Goal: Information Seeking & Learning: Check status

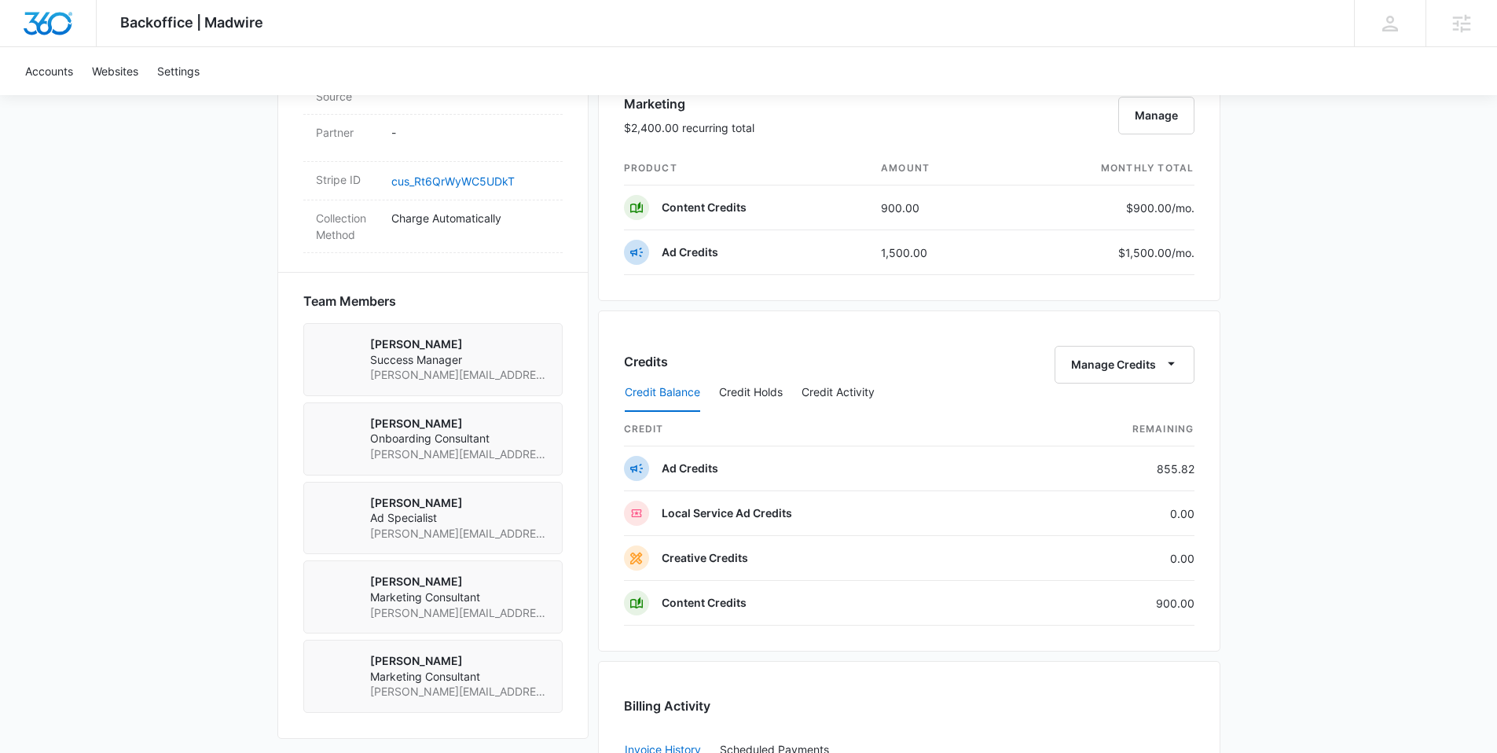
scroll to position [1142, 0]
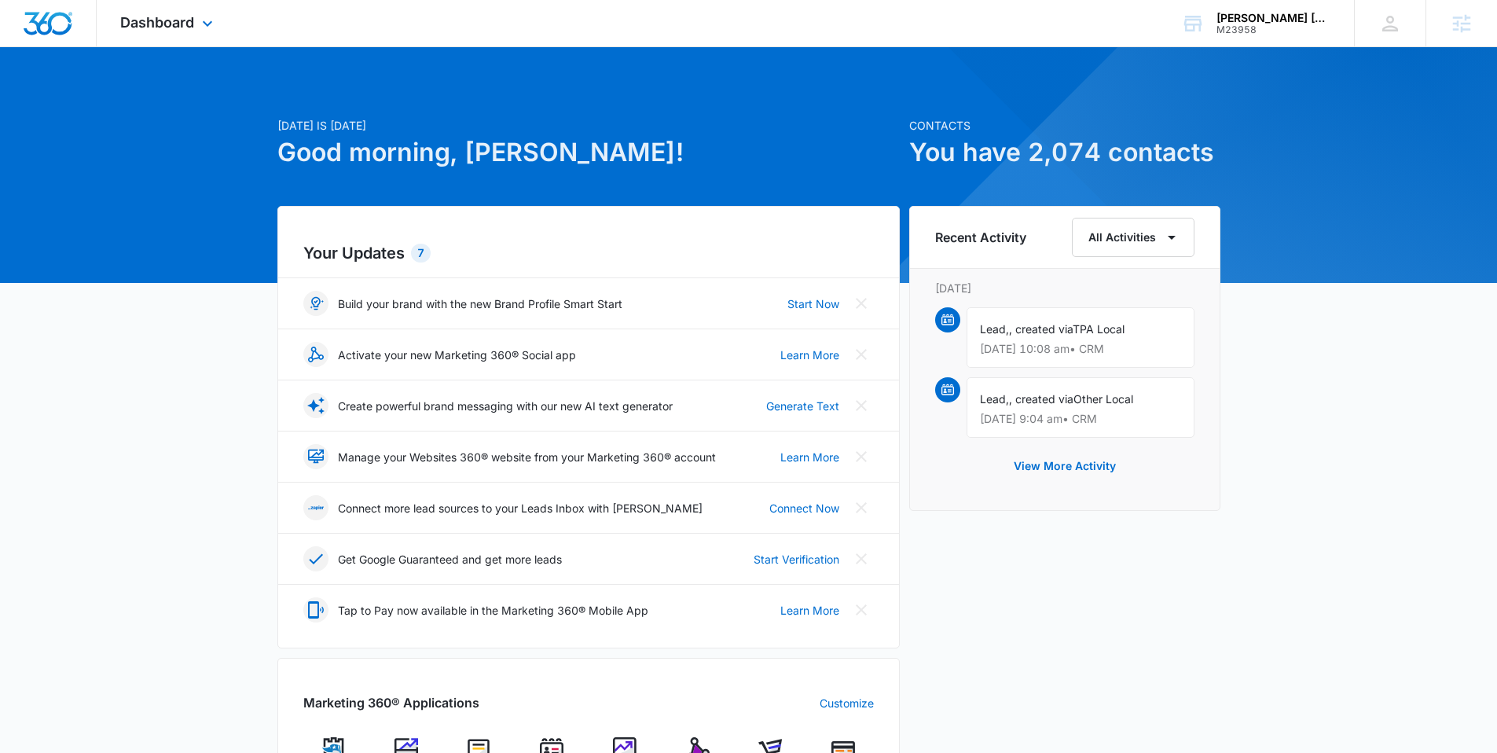
click at [158, 35] on div "Dashboard Apps Reputation Websites Forms CRM Email Social Shop Payments POS Con…" at bounding box center [169, 23] width 144 height 46
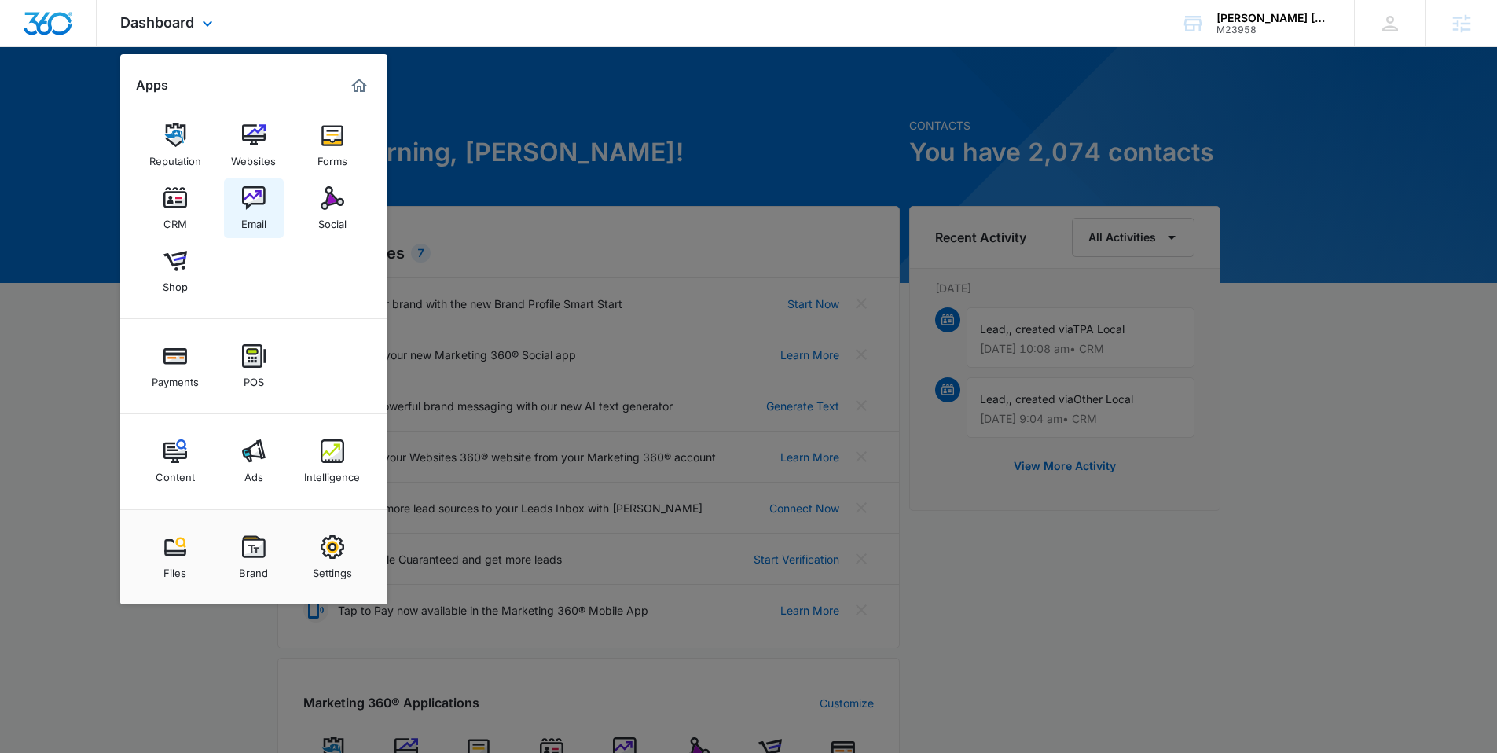
click at [249, 213] on div "Email" at bounding box center [253, 220] width 25 height 20
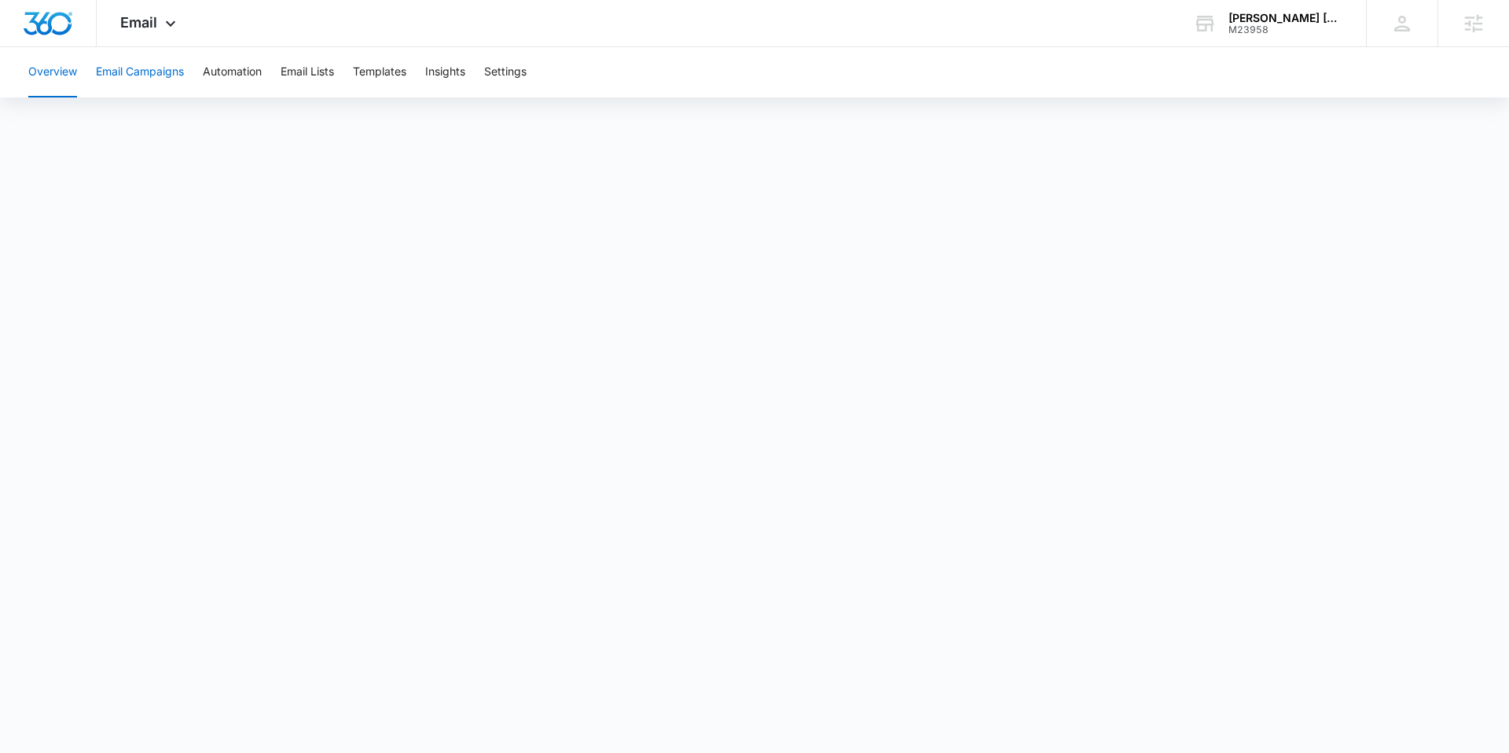
click at [171, 72] on button "Email Campaigns" at bounding box center [140, 72] width 88 height 50
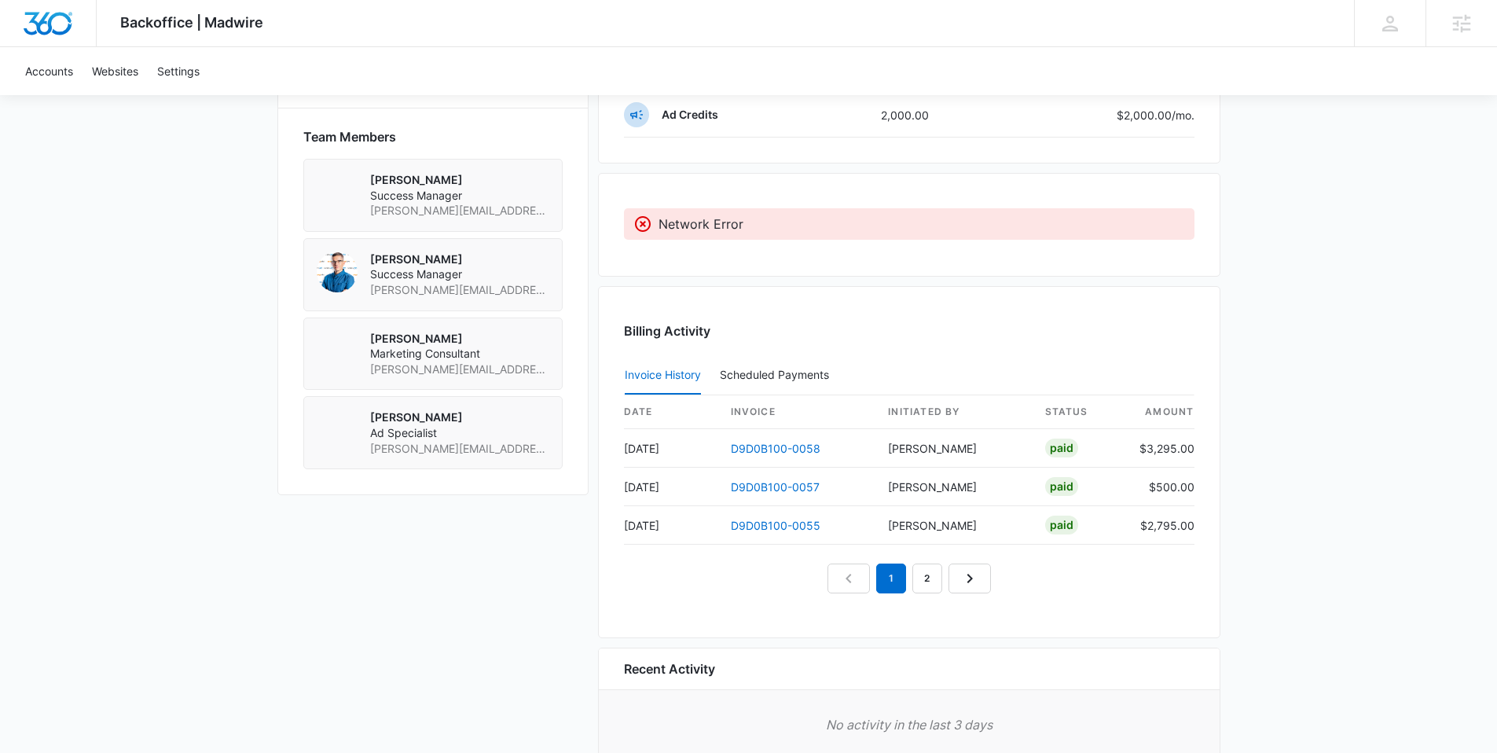
scroll to position [1097, 0]
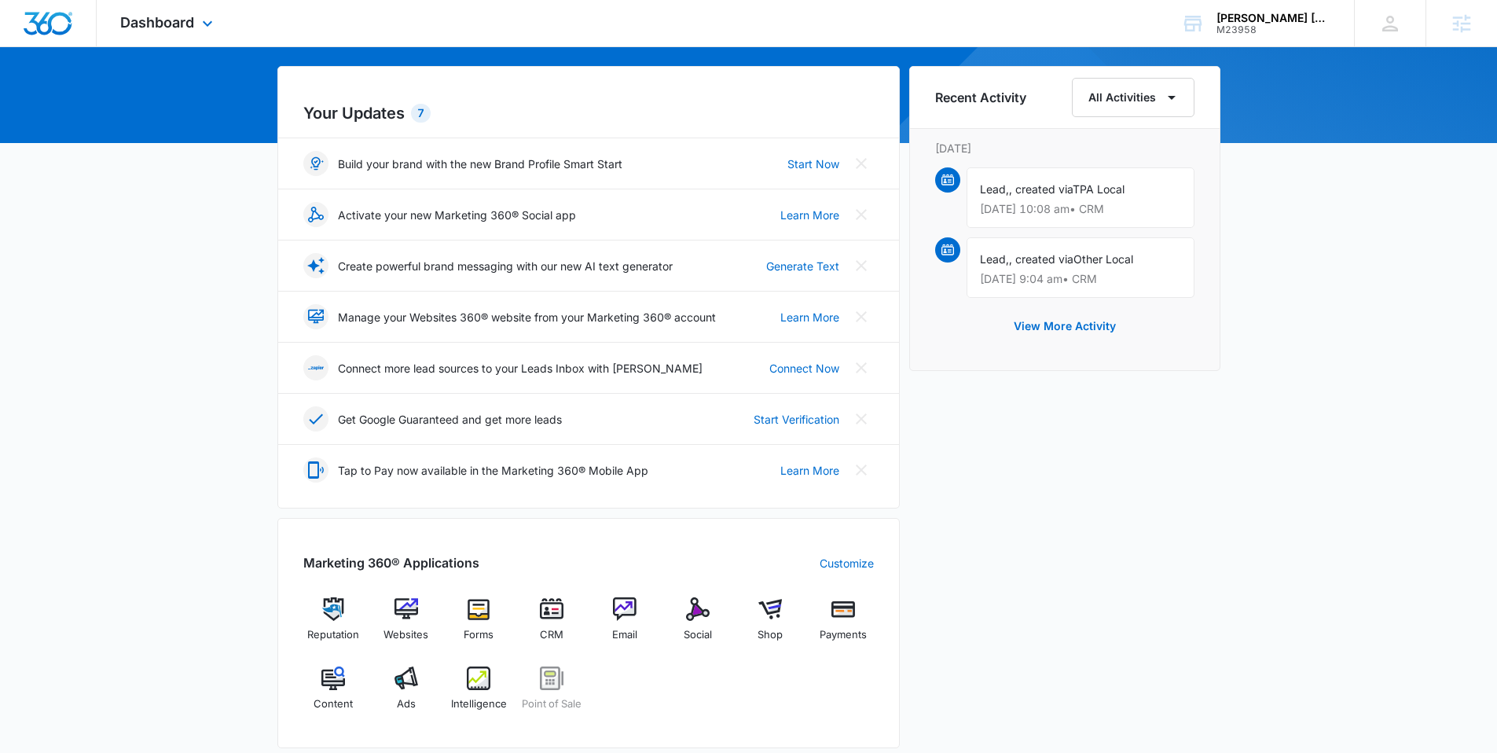
scroll to position [133, 0]
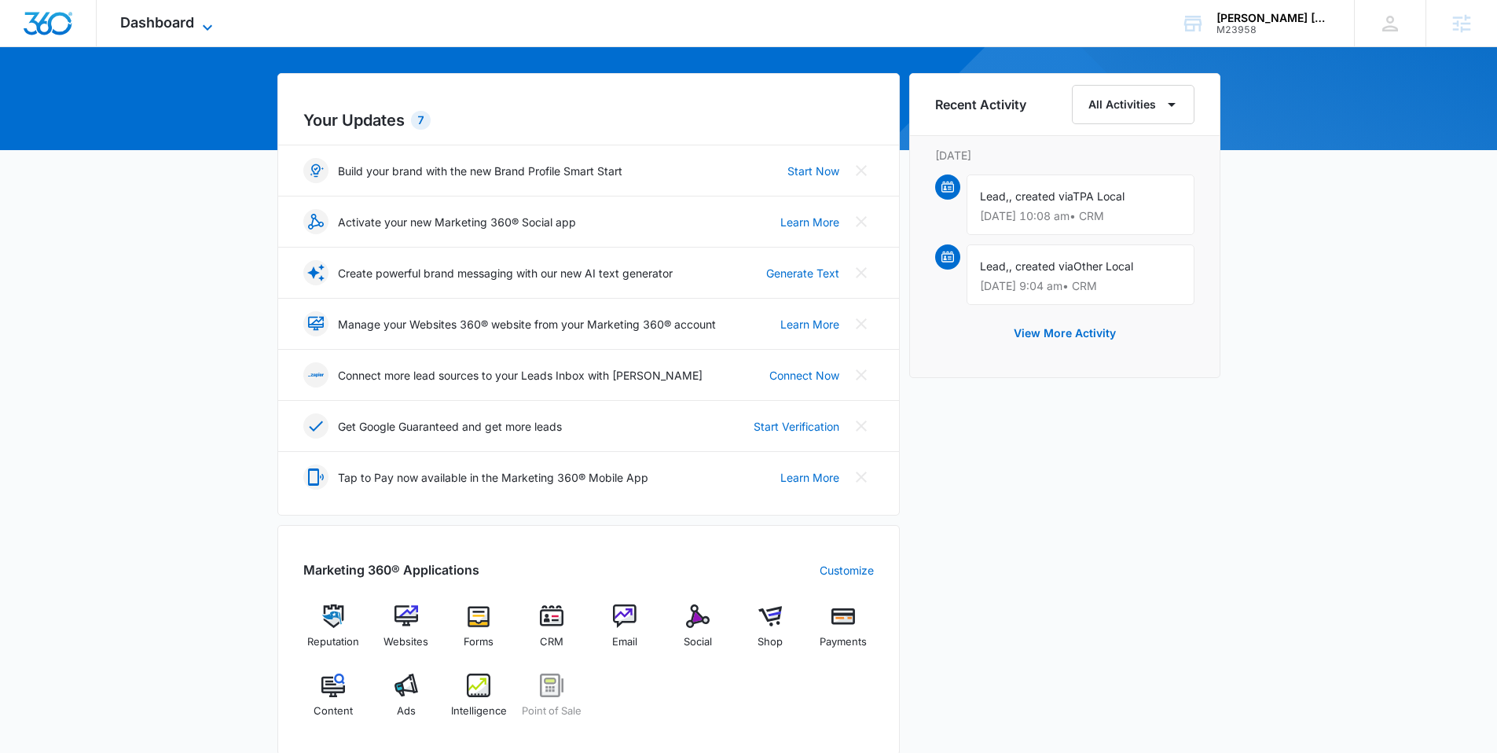
click at [163, 15] on span "Dashboard" at bounding box center [157, 22] width 74 height 17
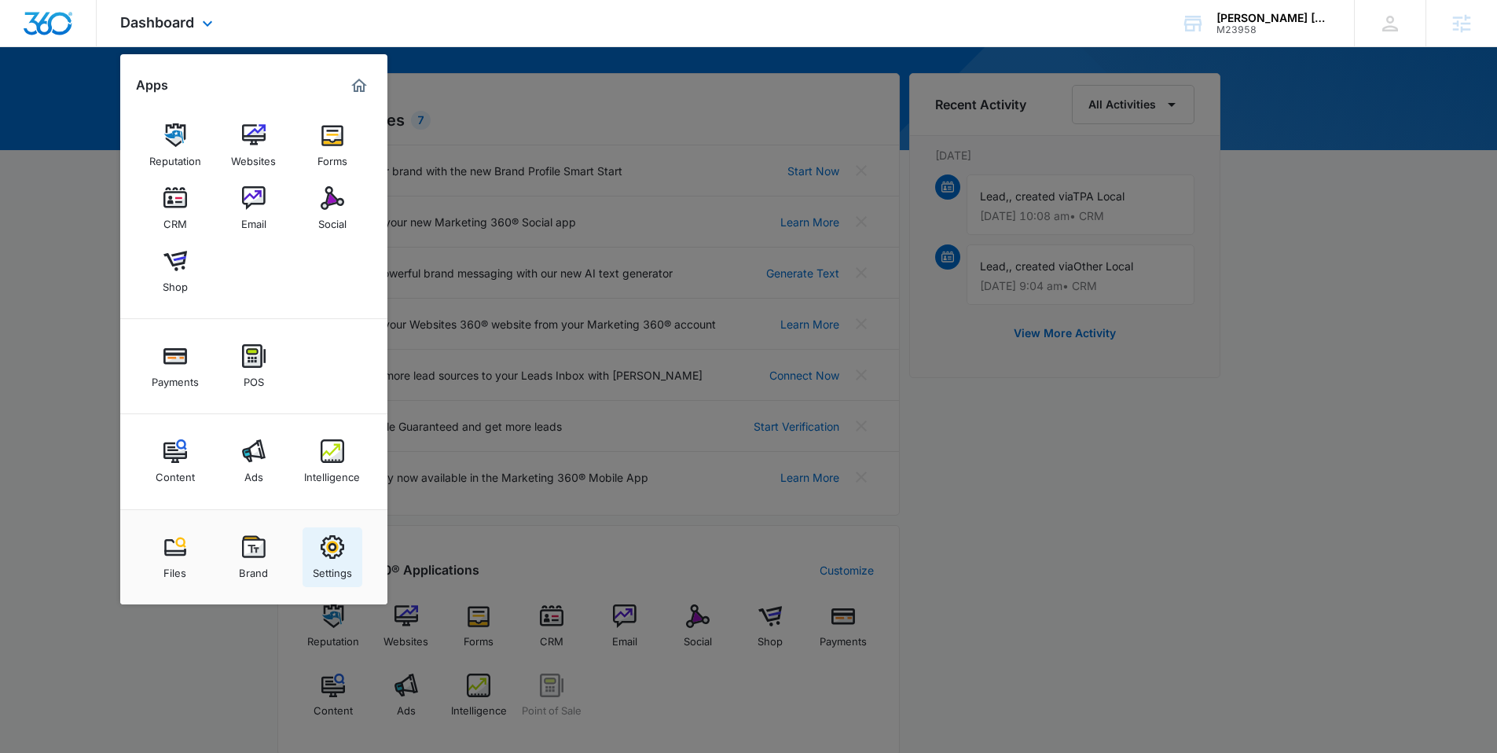
click at [311, 555] on link "Settings" at bounding box center [333, 557] width 60 height 60
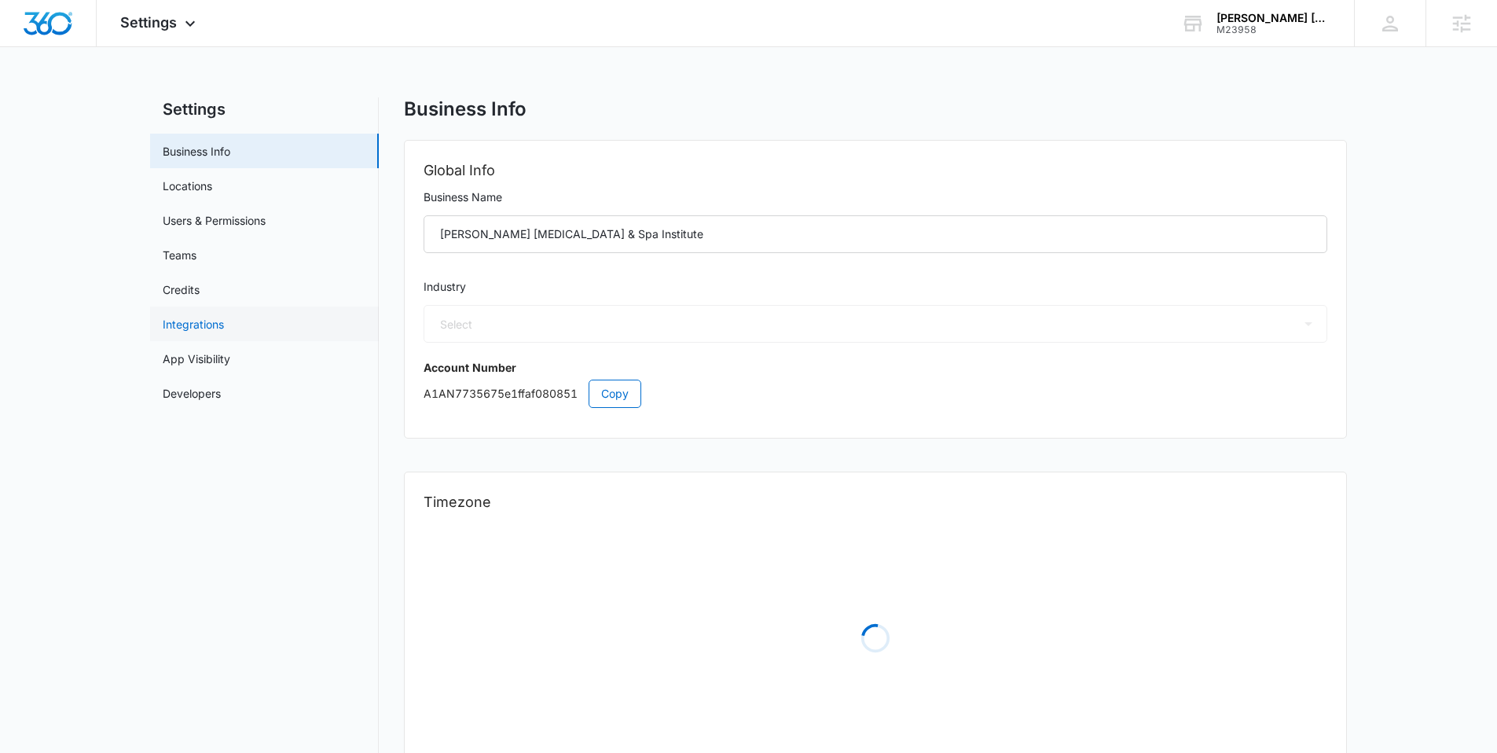
select select "33"
select select "US"
select select "America/Denver"
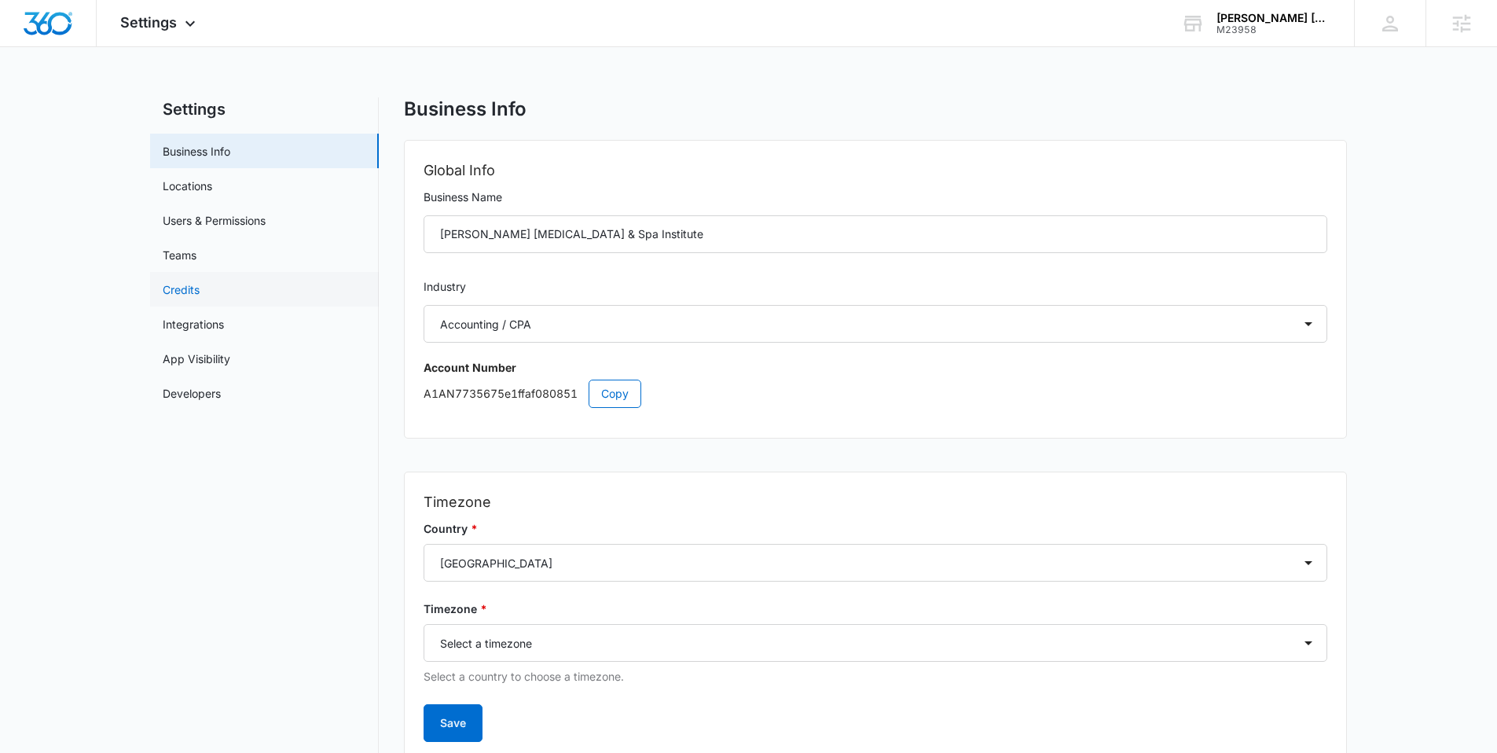
click at [190, 293] on link "Credits" at bounding box center [181, 289] width 37 height 17
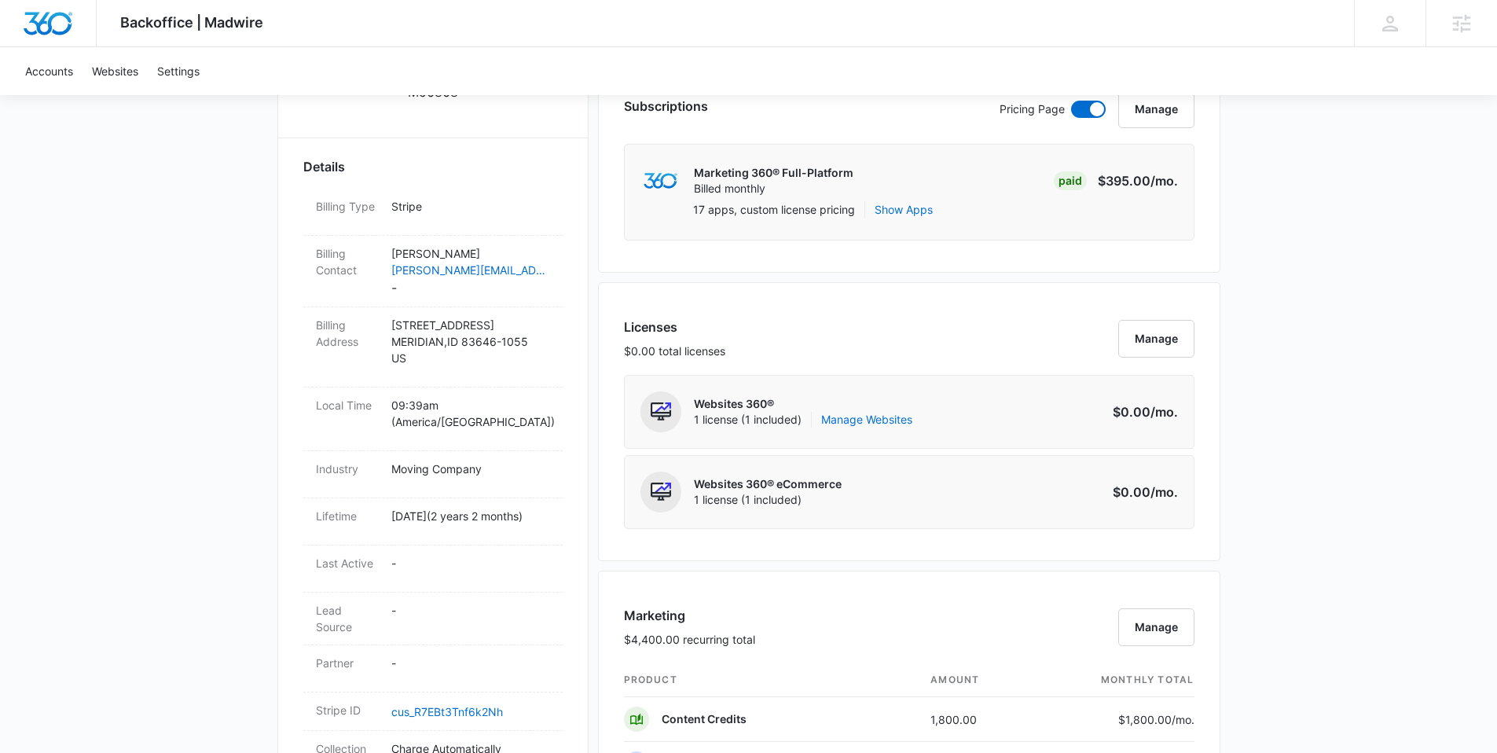
scroll to position [770, 0]
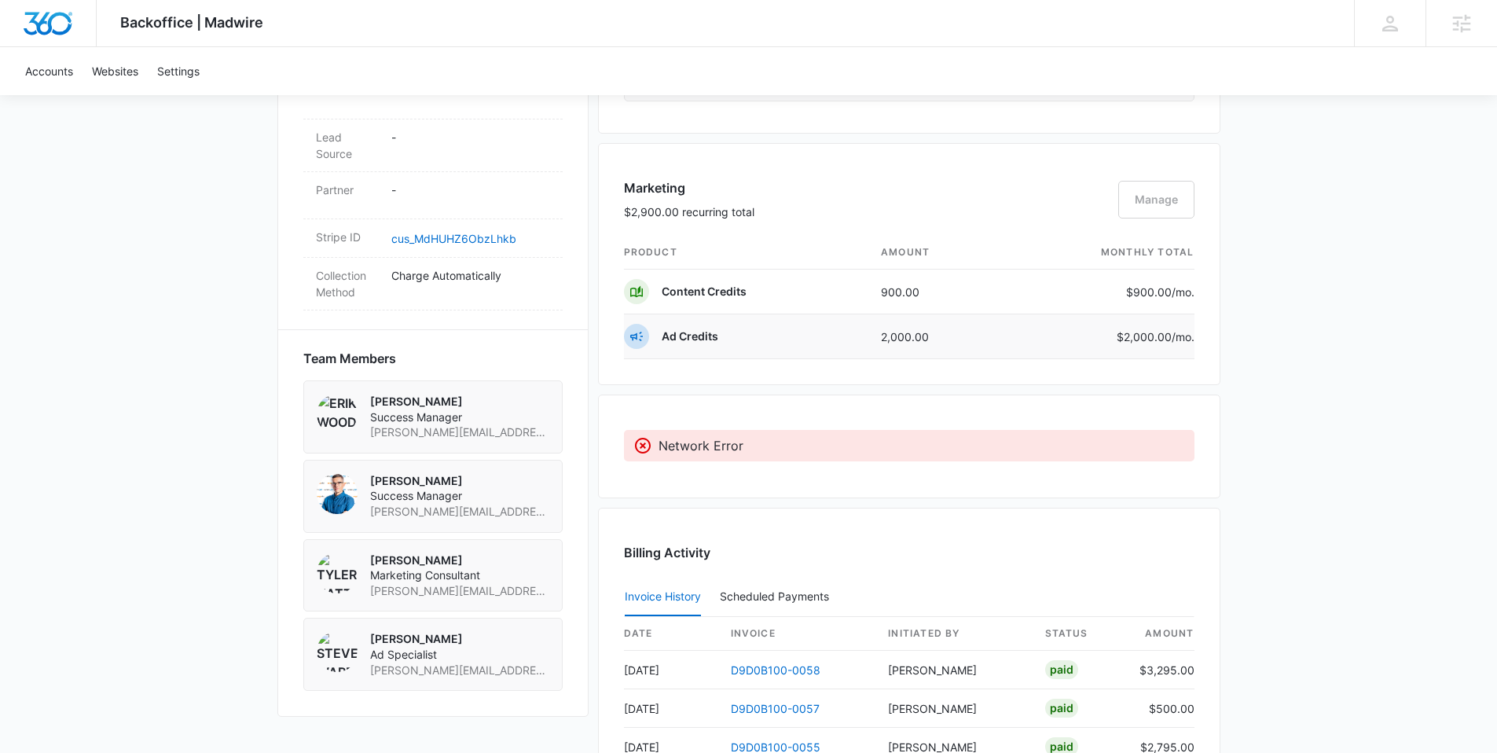
scroll to position [1176, 0]
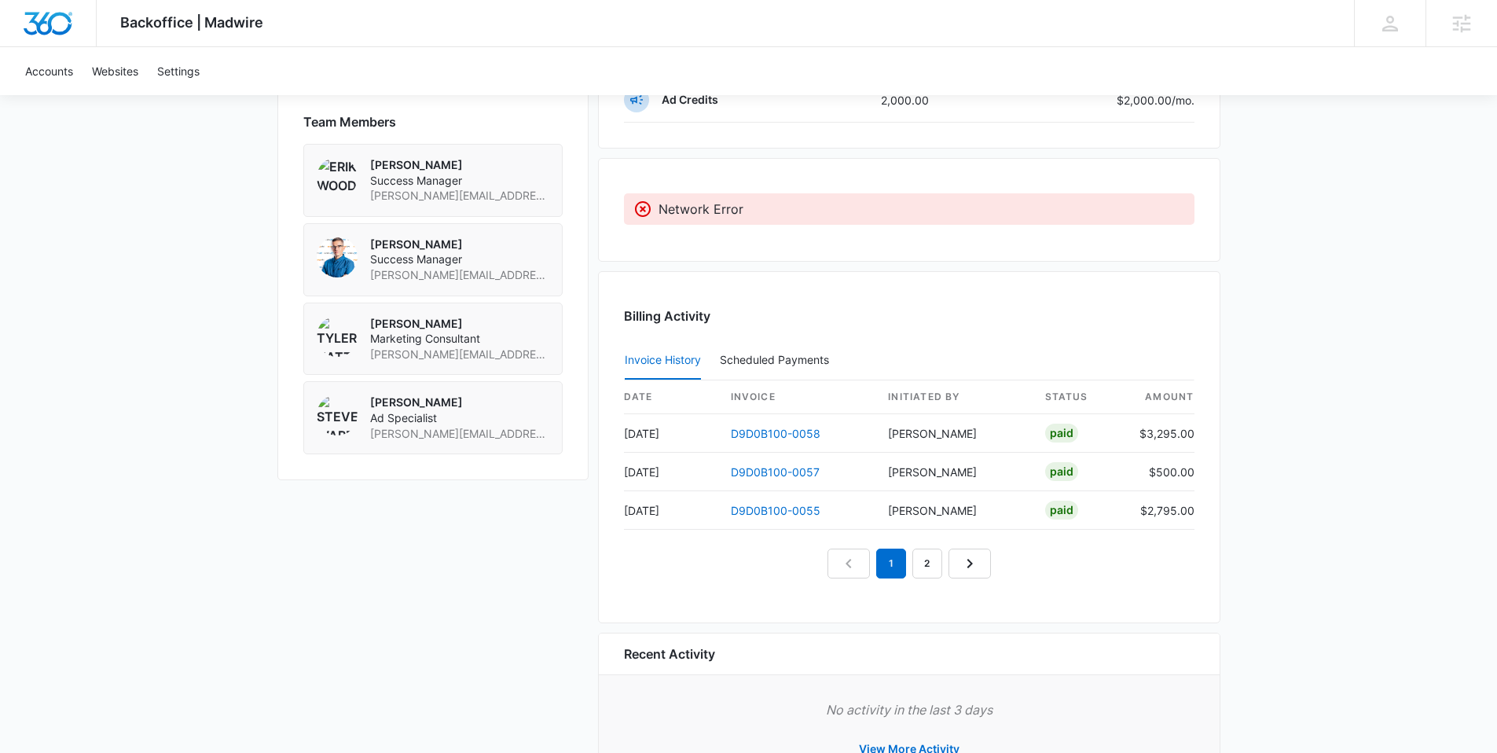
drag, startPoint x: 697, startPoint y: 198, endPoint x: 688, endPoint y: 208, distance: 13.9
click at [693, 202] on div "Network Error" at bounding box center [909, 208] width 571 height 31
click at [687, 209] on p "Network Error" at bounding box center [701, 209] width 85 height 19
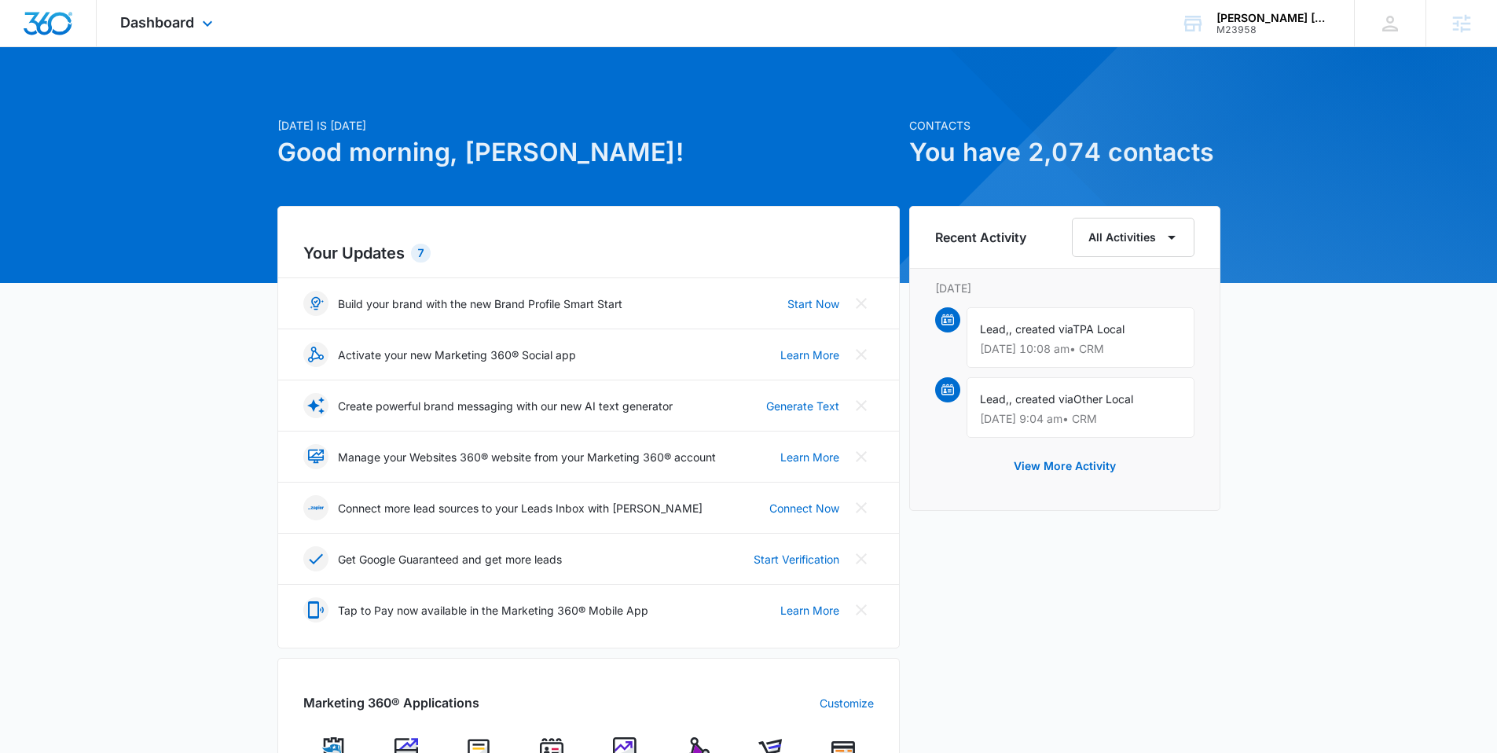
click at [189, 31] on div "Dashboard Apps Reputation Websites Forms CRM Email Social Shop Payments POS Con…" at bounding box center [169, 23] width 144 height 46
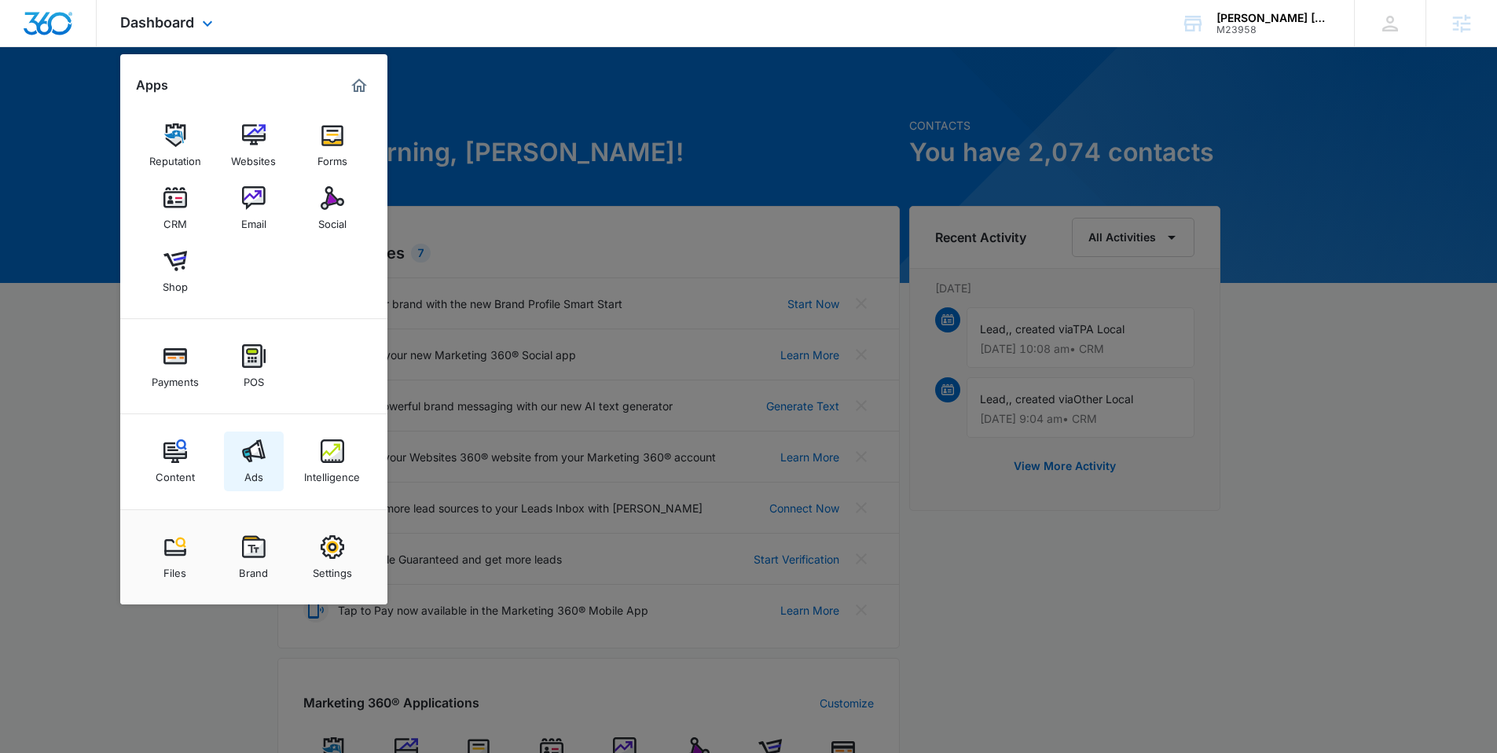
click at [260, 457] on img at bounding box center [254, 451] width 24 height 24
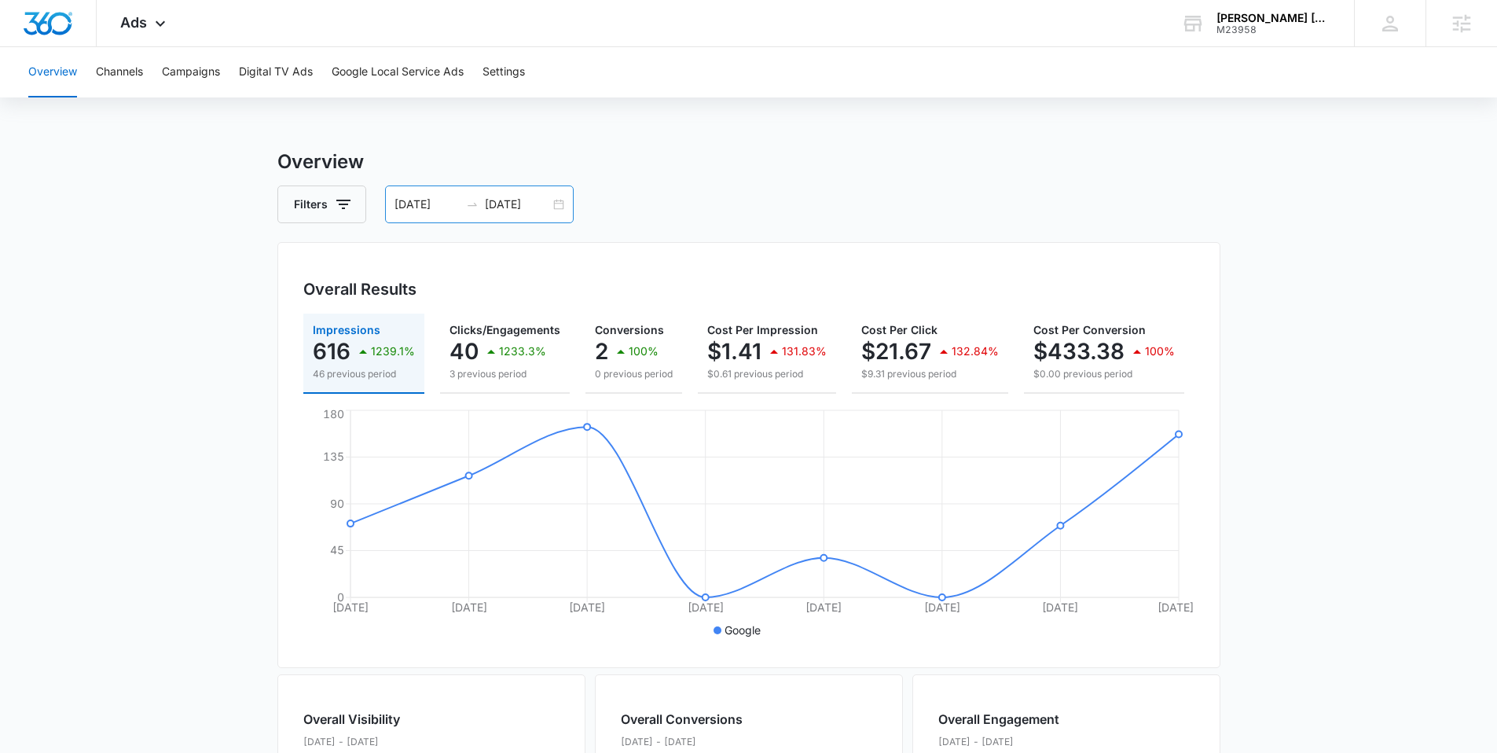
click at [525, 206] on input "08/12/2025" at bounding box center [517, 204] width 65 height 17
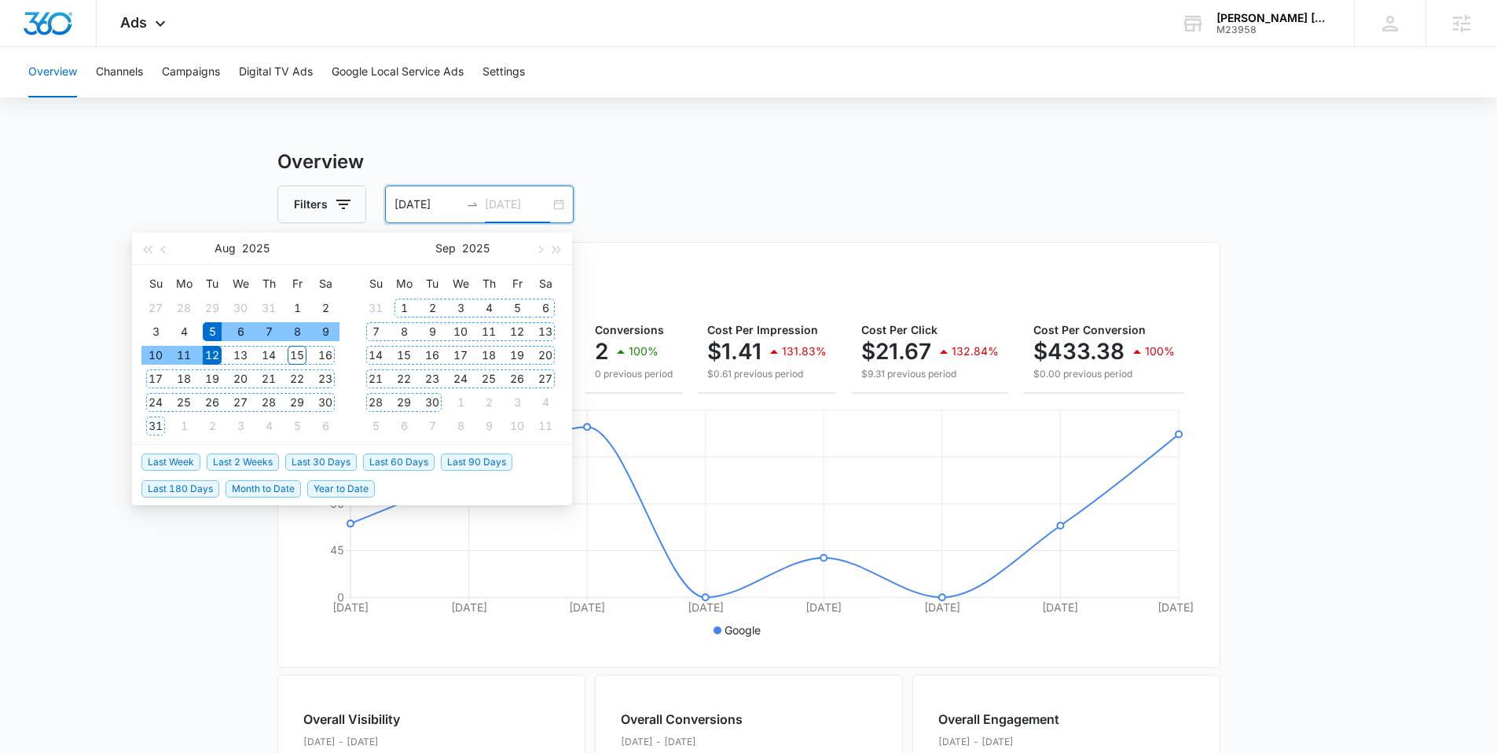
type input "08/12/2025"
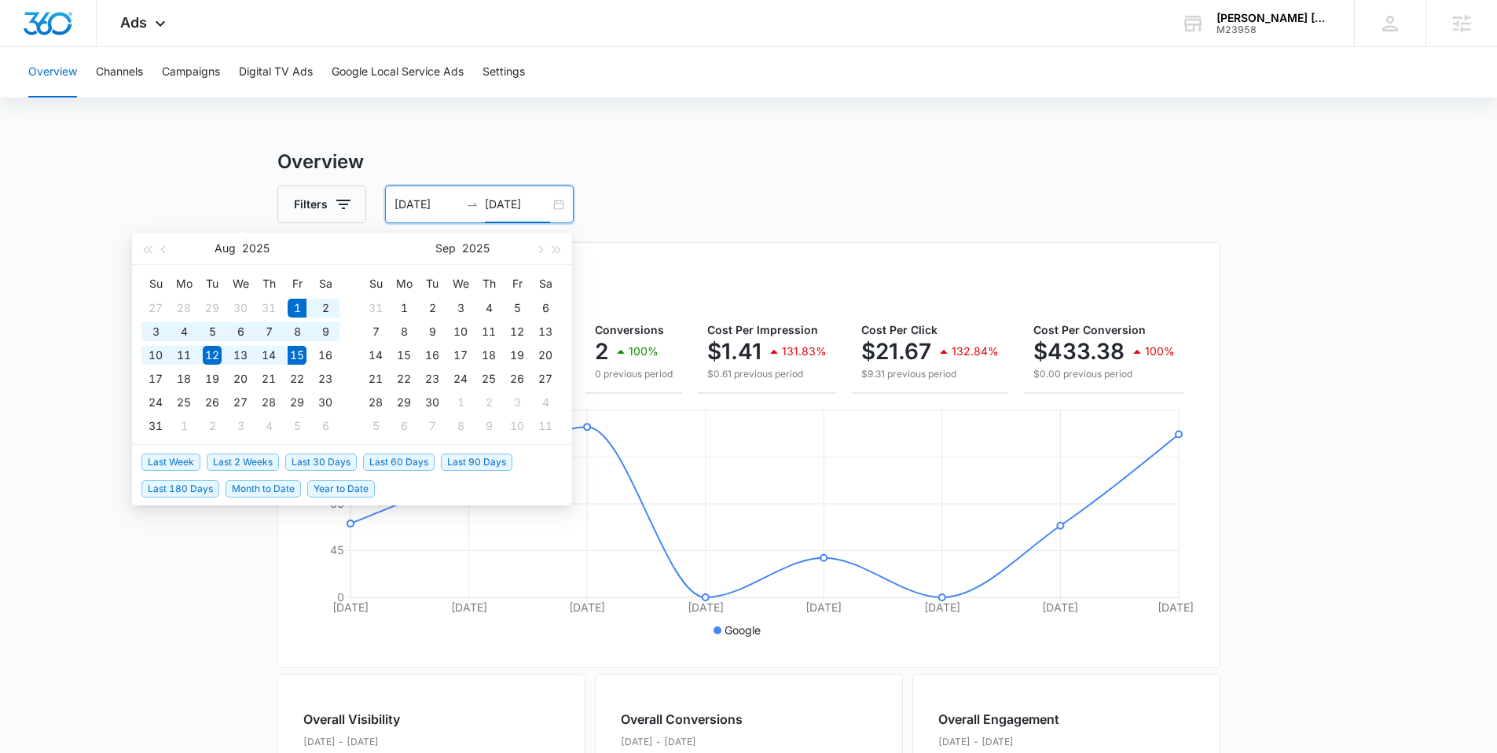
click at [237, 458] on span "Last 2 Weeks" at bounding box center [243, 462] width 72 height 17
type input "08/01/2025"
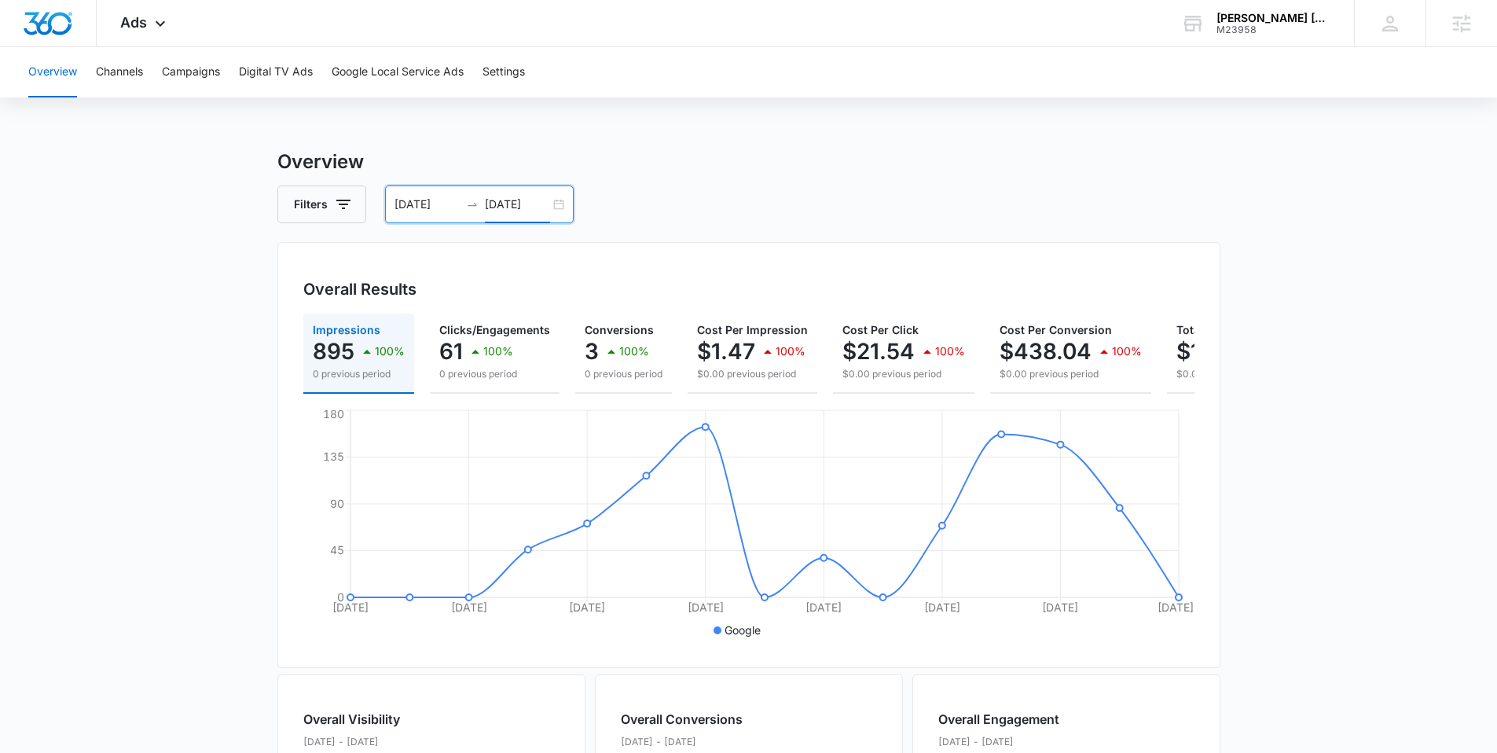
click at [510, 205] on input "08/15/2025" at bounding box center [517, 204] width 65 height 17
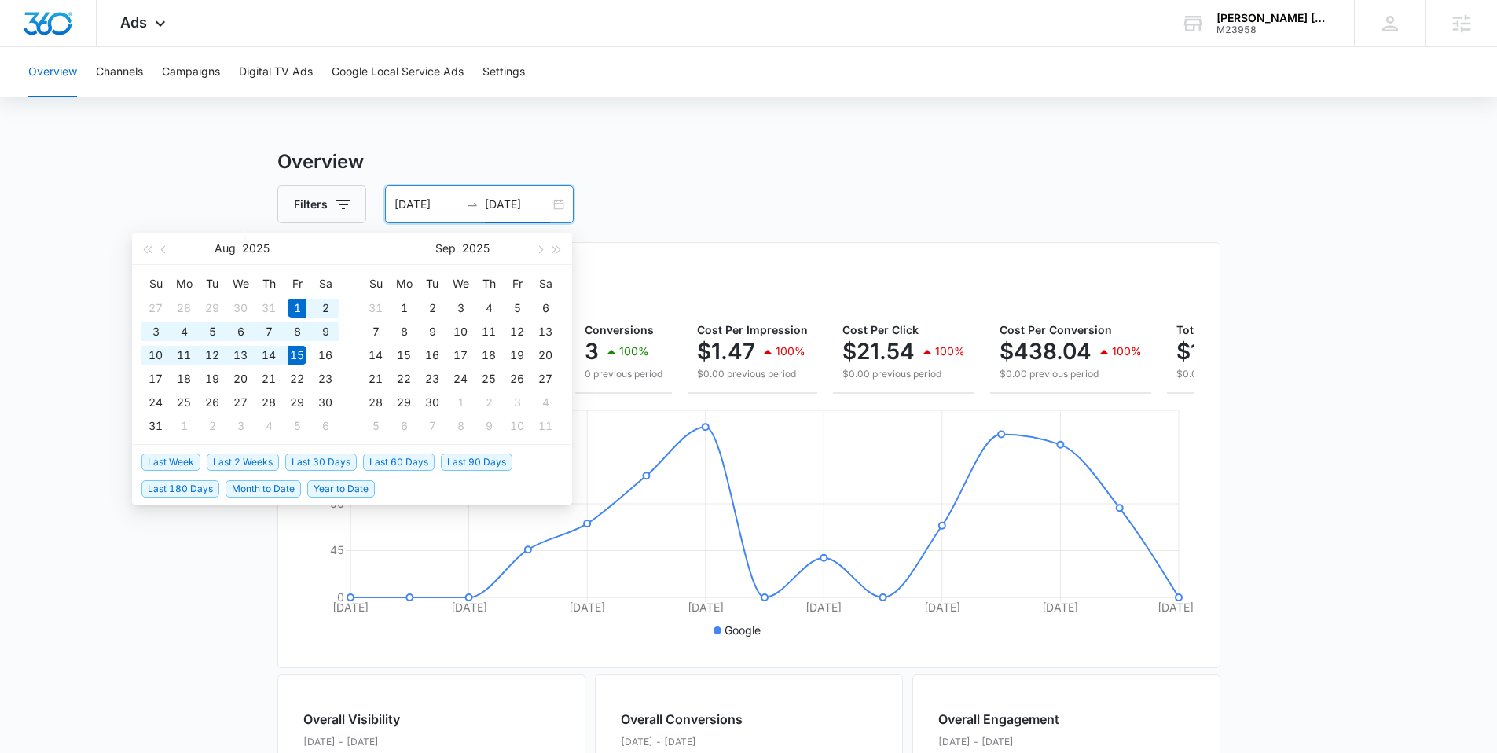
type input "08/15/2025"
click at [259, 465] on span "Last 2 Weeks" at bounding box center [243, 462] width 72 height 17
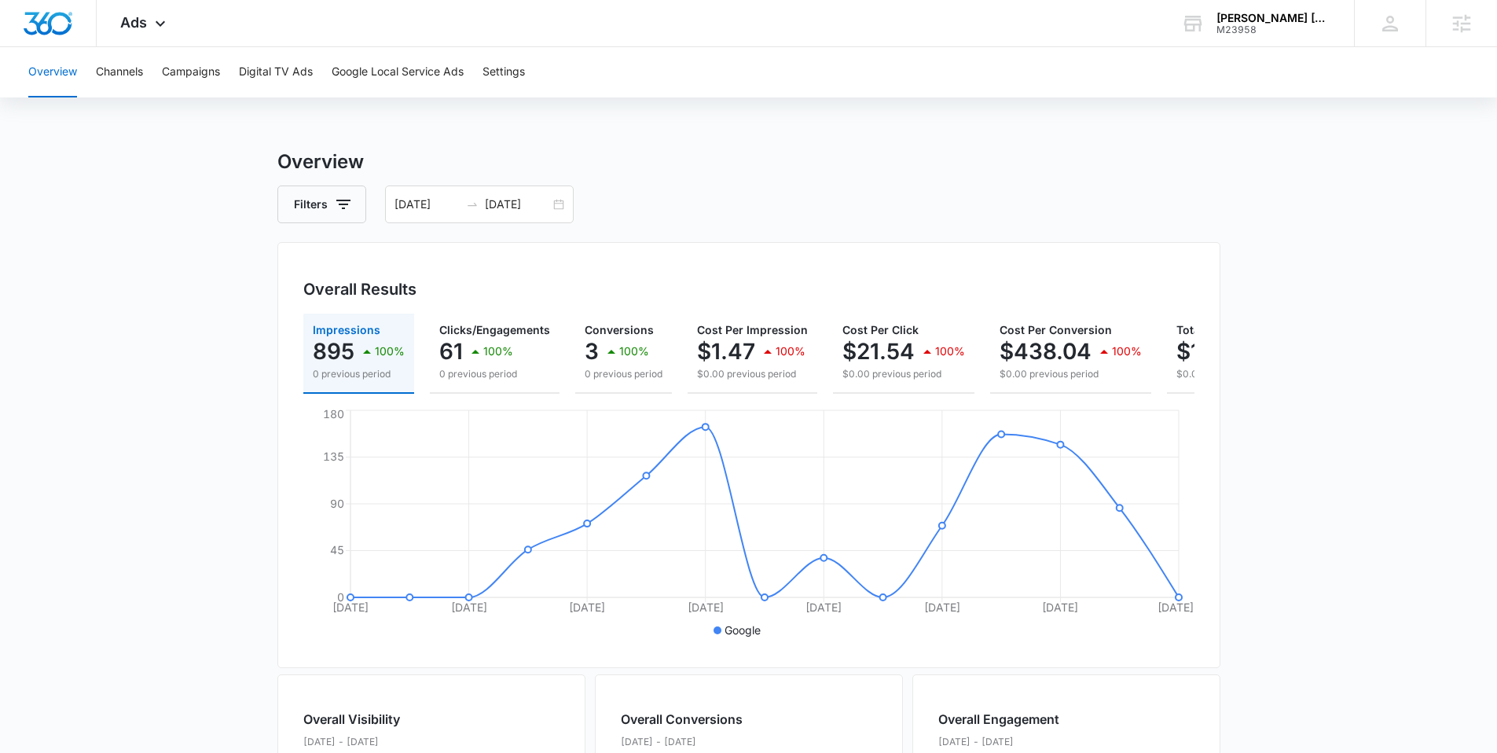
click at [725, 259] on div "Overall Results Impressions 895 100% 0 previous period Clicks/Engagements 61 10…" at bounding box center [748, 455] width 943 height 426
click at [602, 354] on icon "button" at bounding box center [611, 351] width 19 height 19
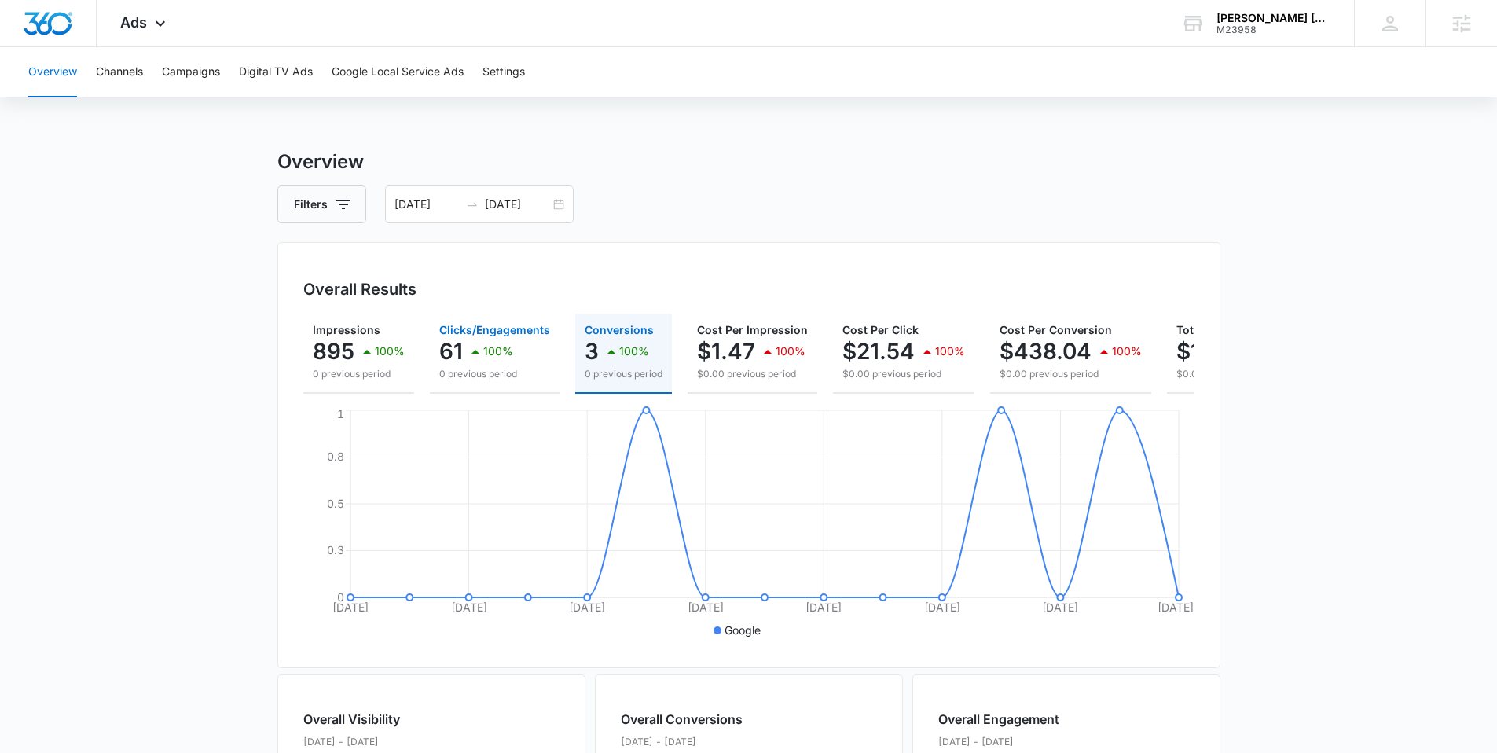
click at [477, 361] on div "100%" at bounding box center [489, 351] width 47 height 31
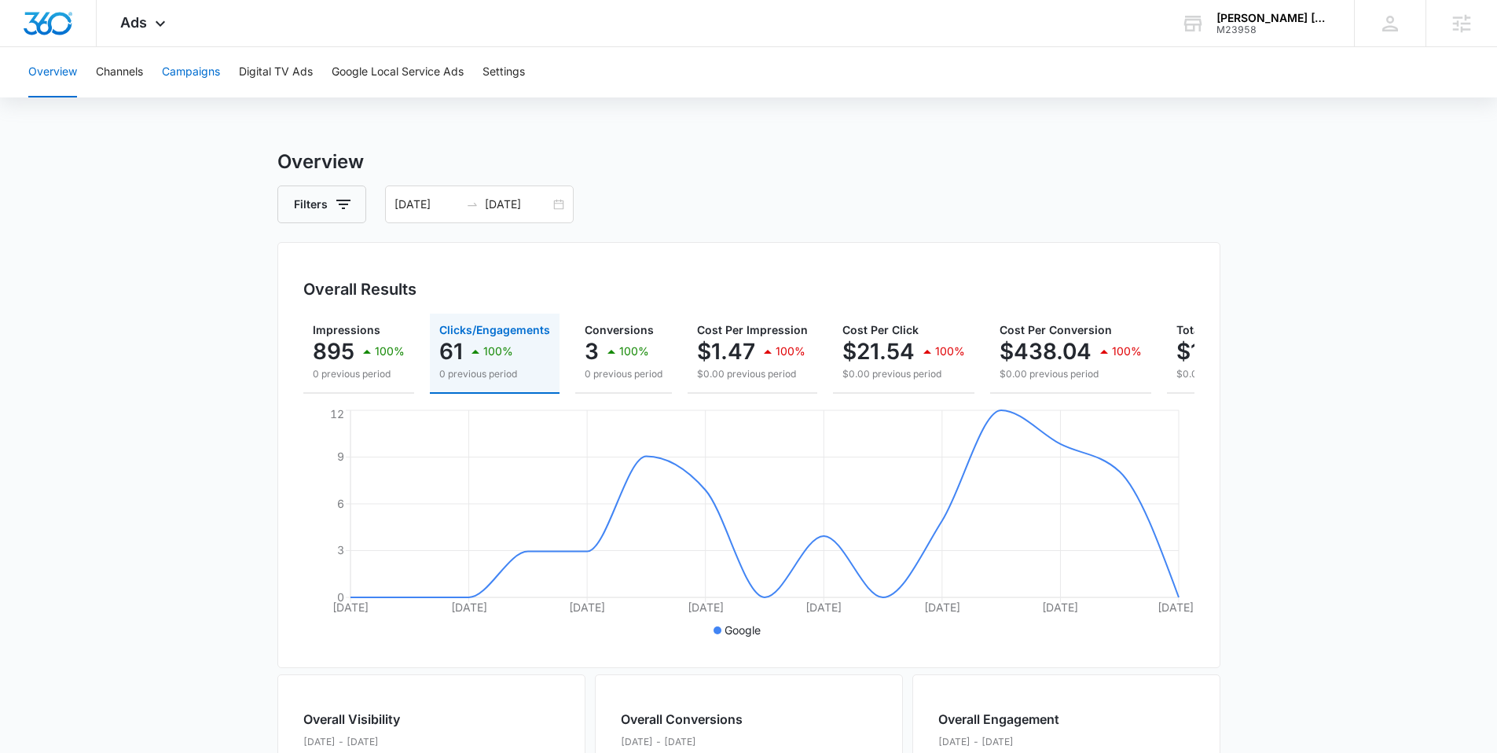
click at [183, 87] on button "Campaigns" at bounding box center [191, 72] width 58 height 50
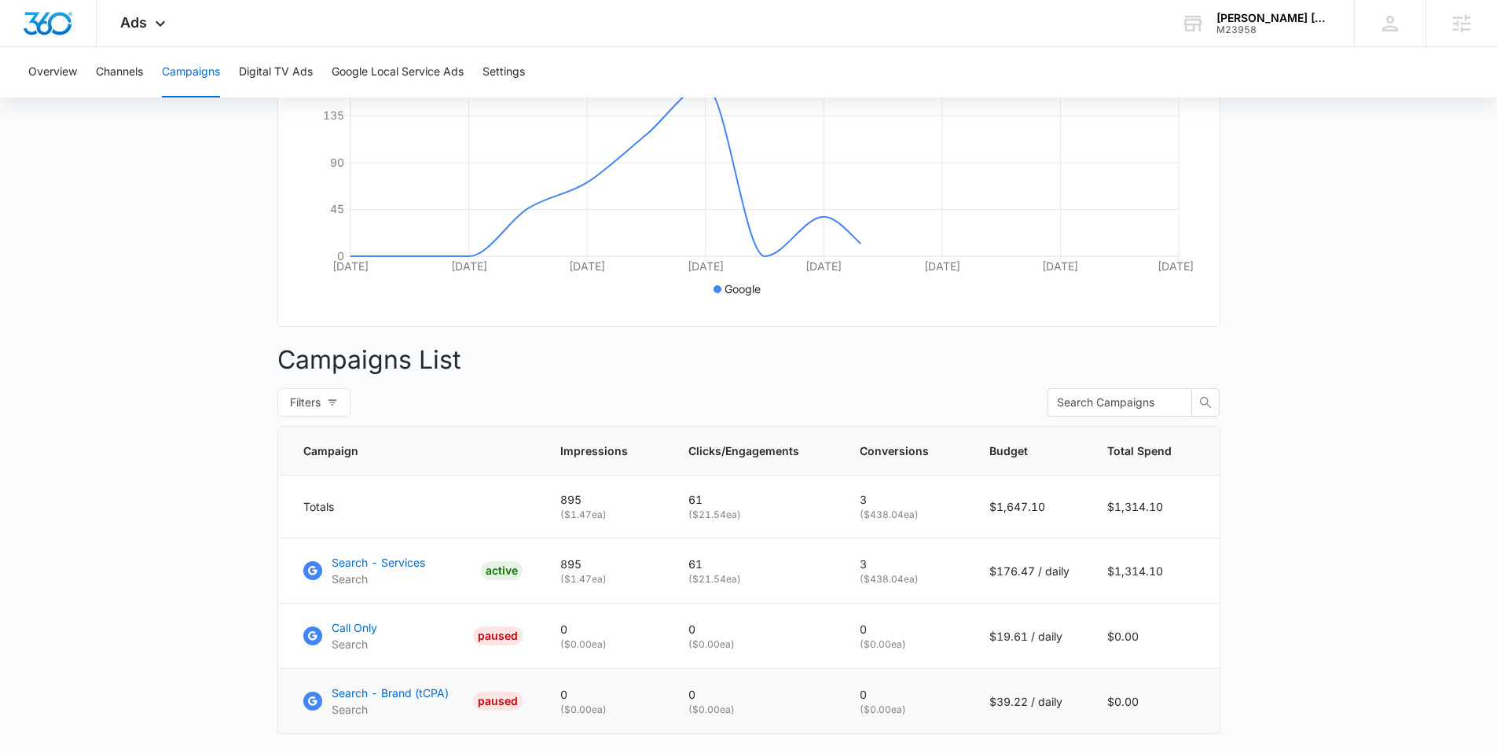
scroll to position [445, 0]
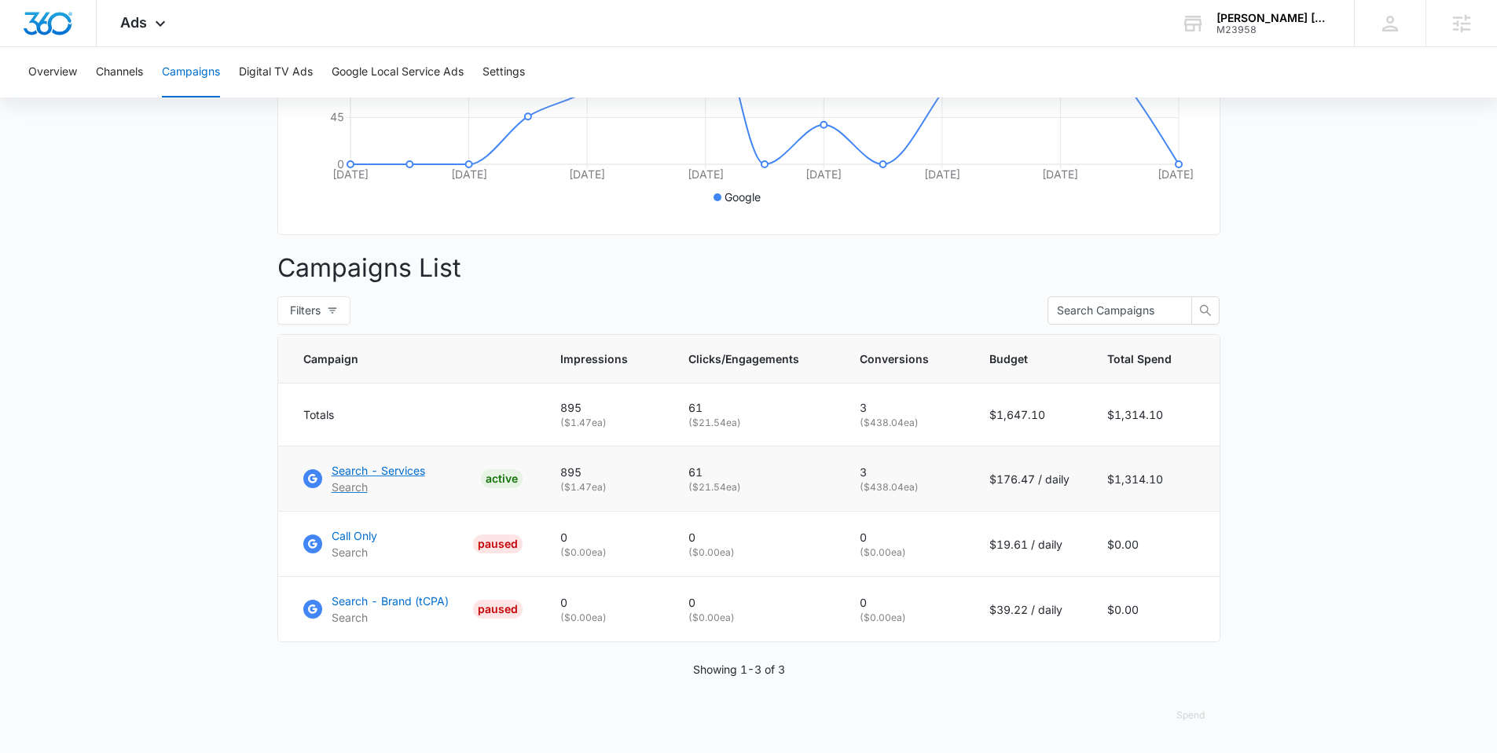
click at [373, 483] on p "Search" at bounding box center [379, 487] width 94 height 17
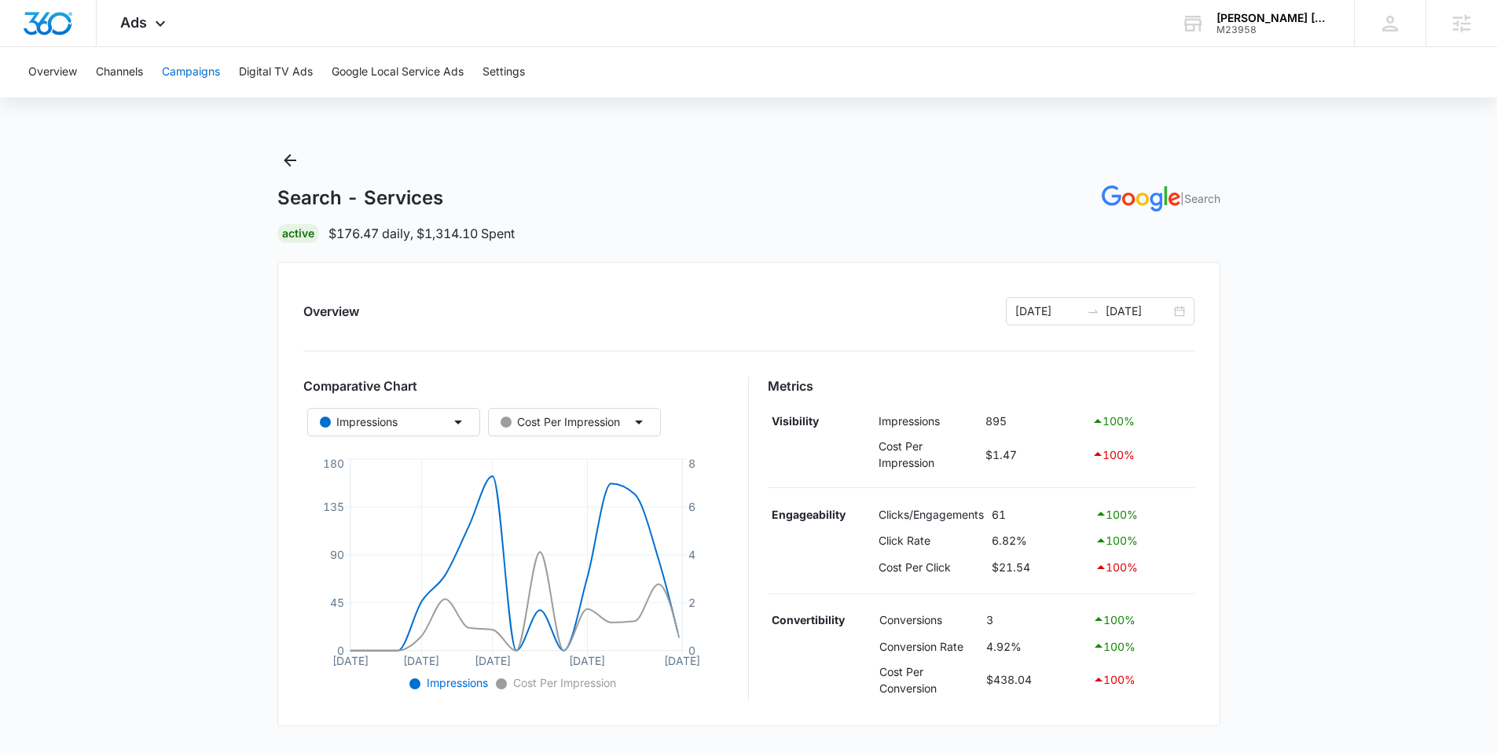
click at [181, 75] on button "Campaigns" at bounding box center [191, 72] width 58 height 50
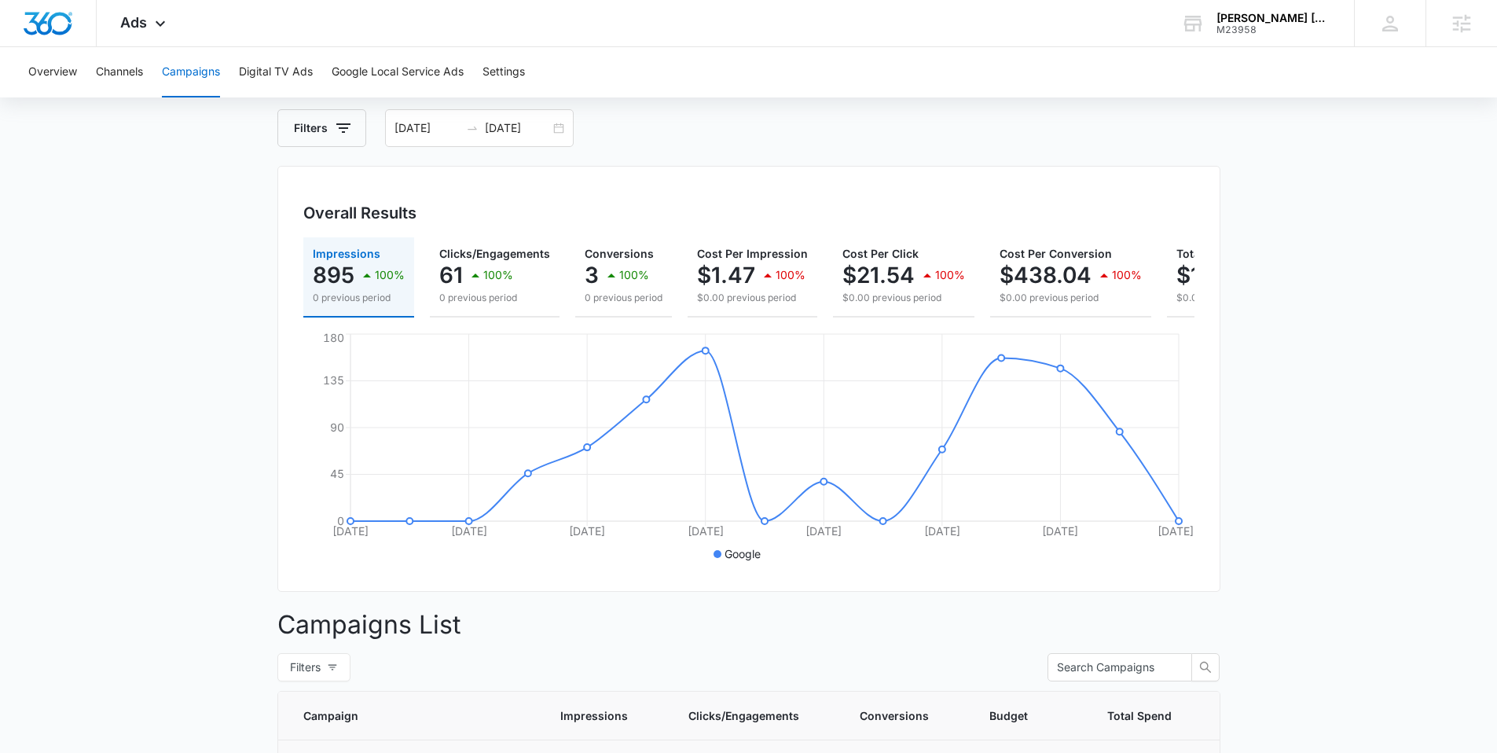
scroll to position [445, 0]
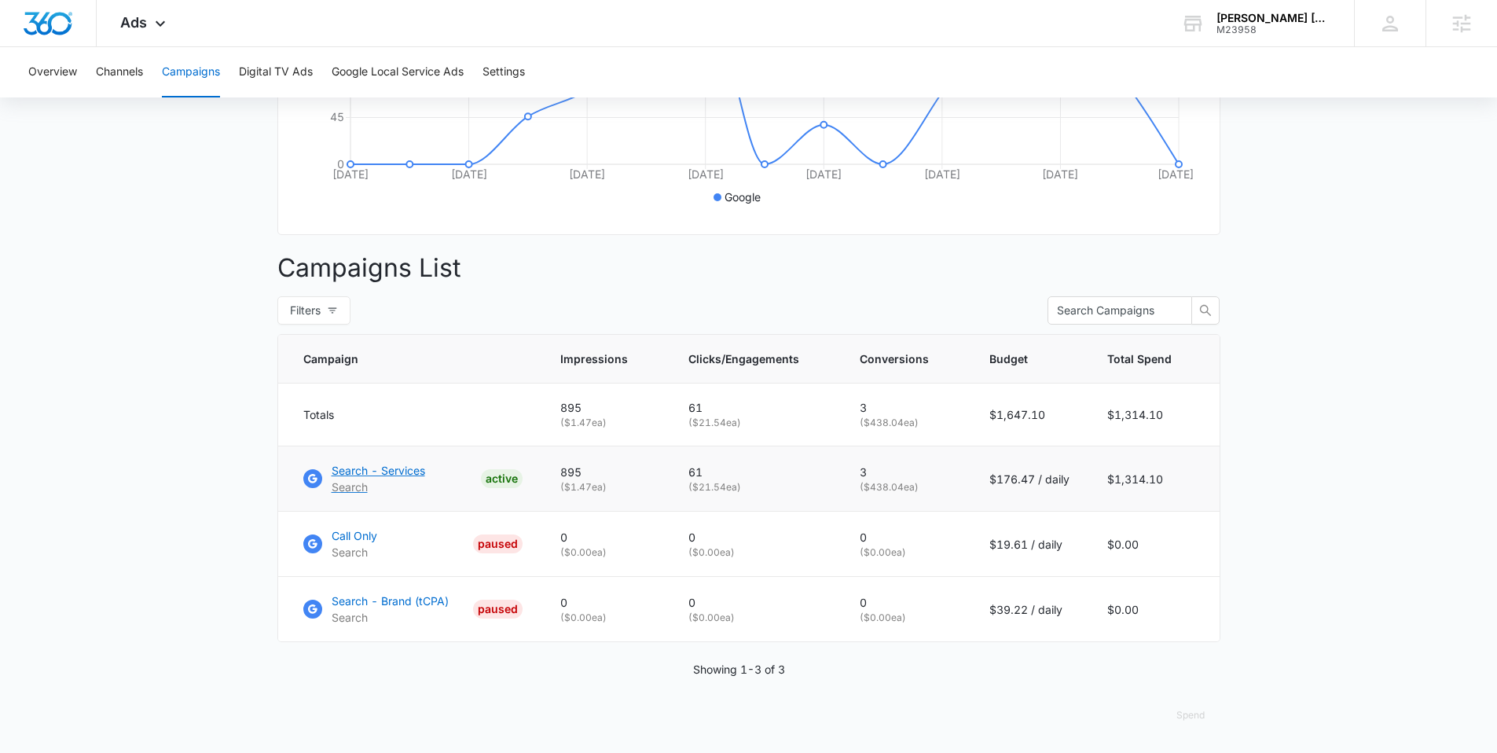
click at [384, 467] on p "Search - Services" at bounding box center [379, 470] width 94 height 17
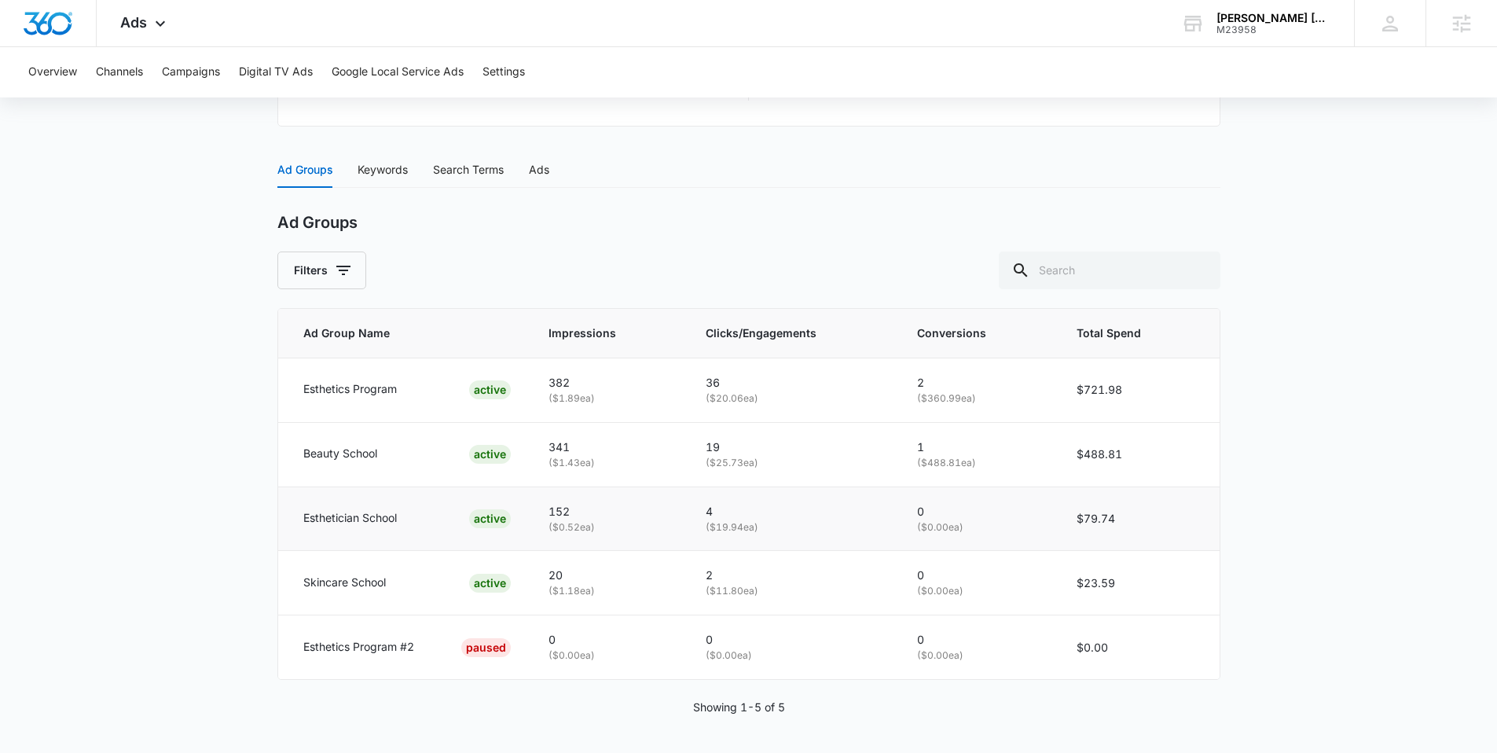
scroll to position [601, 0]
click at [377, 177] on div "Keywords" at bounding box center [383, 168] width 50 height 17
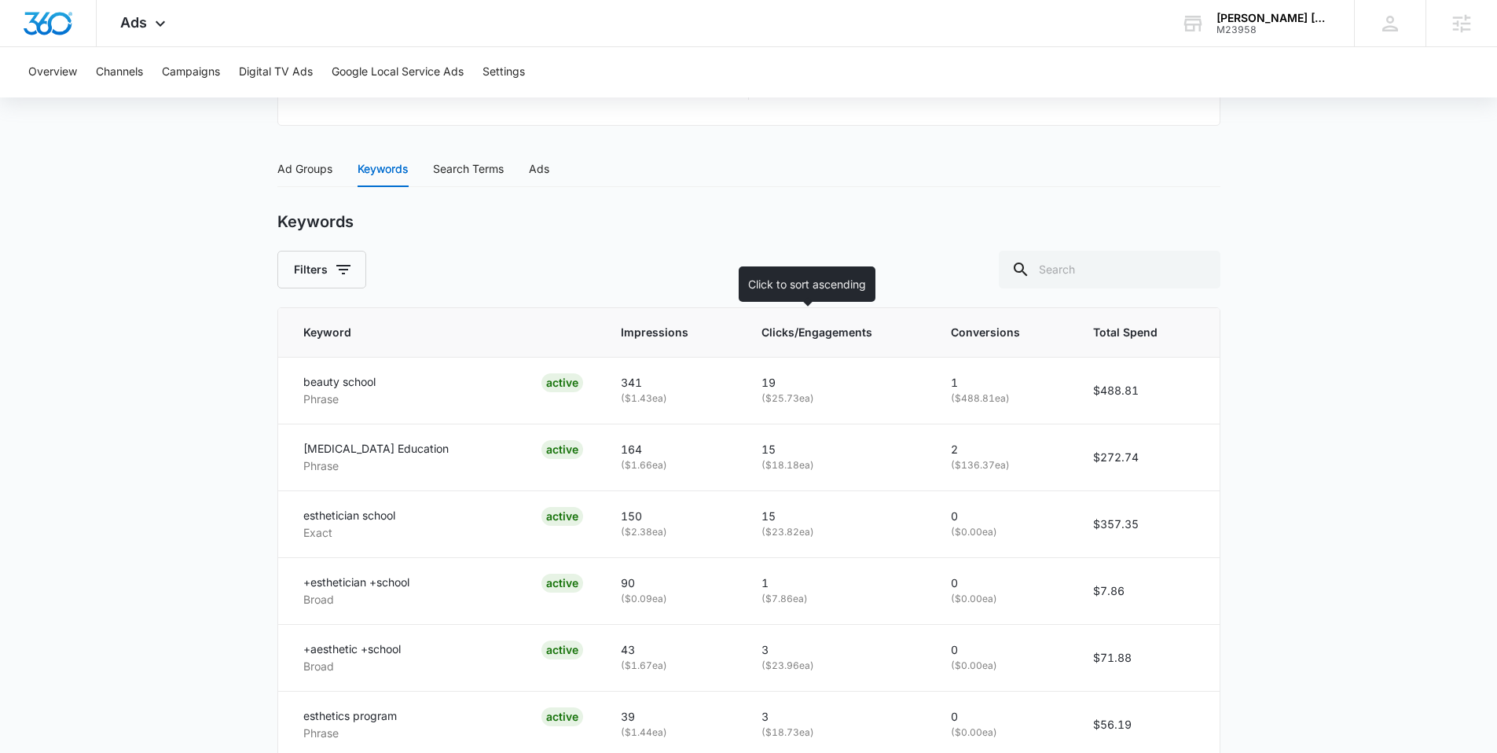
click at [766, 332] on span "Clicks/Engagements" at bounding box center [826, 332] width 128 height 17
click at [784, 336] on span "Clicks/Engagements" at bounding box center [826, 332] width 128 height 17
click at [782, 337] on span "Clicks/Engagements" at bounding box center [826, 332] width 128 height 17
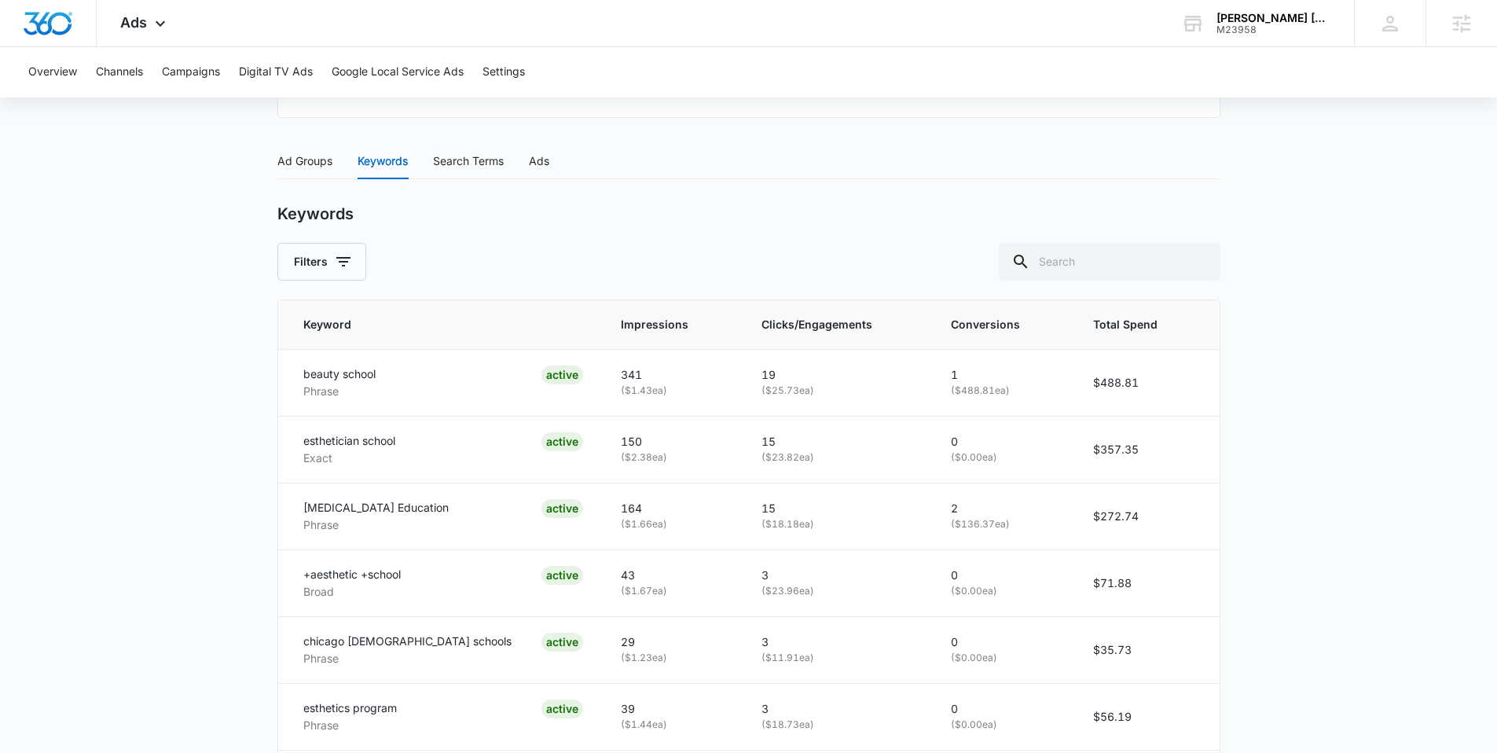
scroll to position [620, 0]
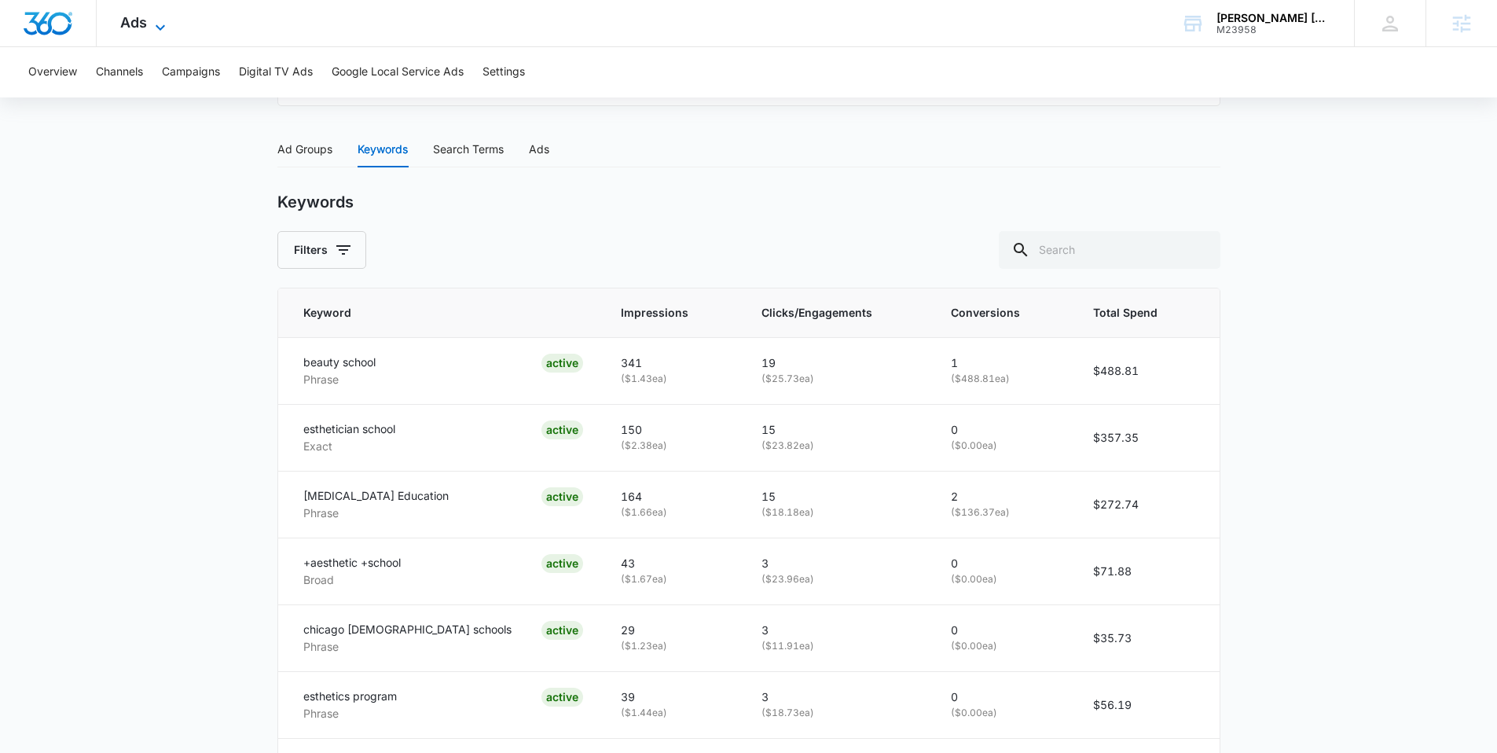
click at [151, 28] on icon at bounding box center [160, 27] width 19 height 19
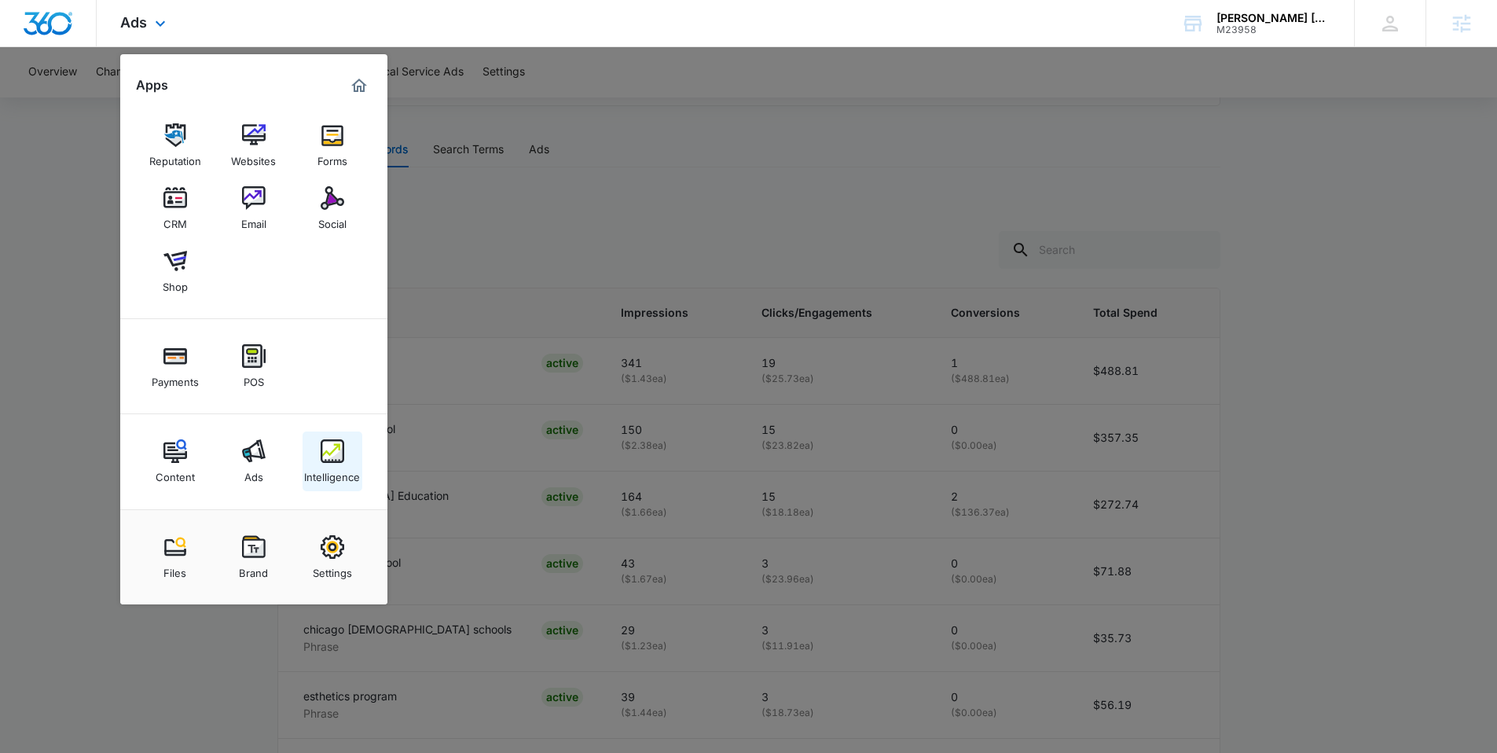
click at [347, 455] on link "Intelligence" at bounding box center [333, 462] width 60 height 60
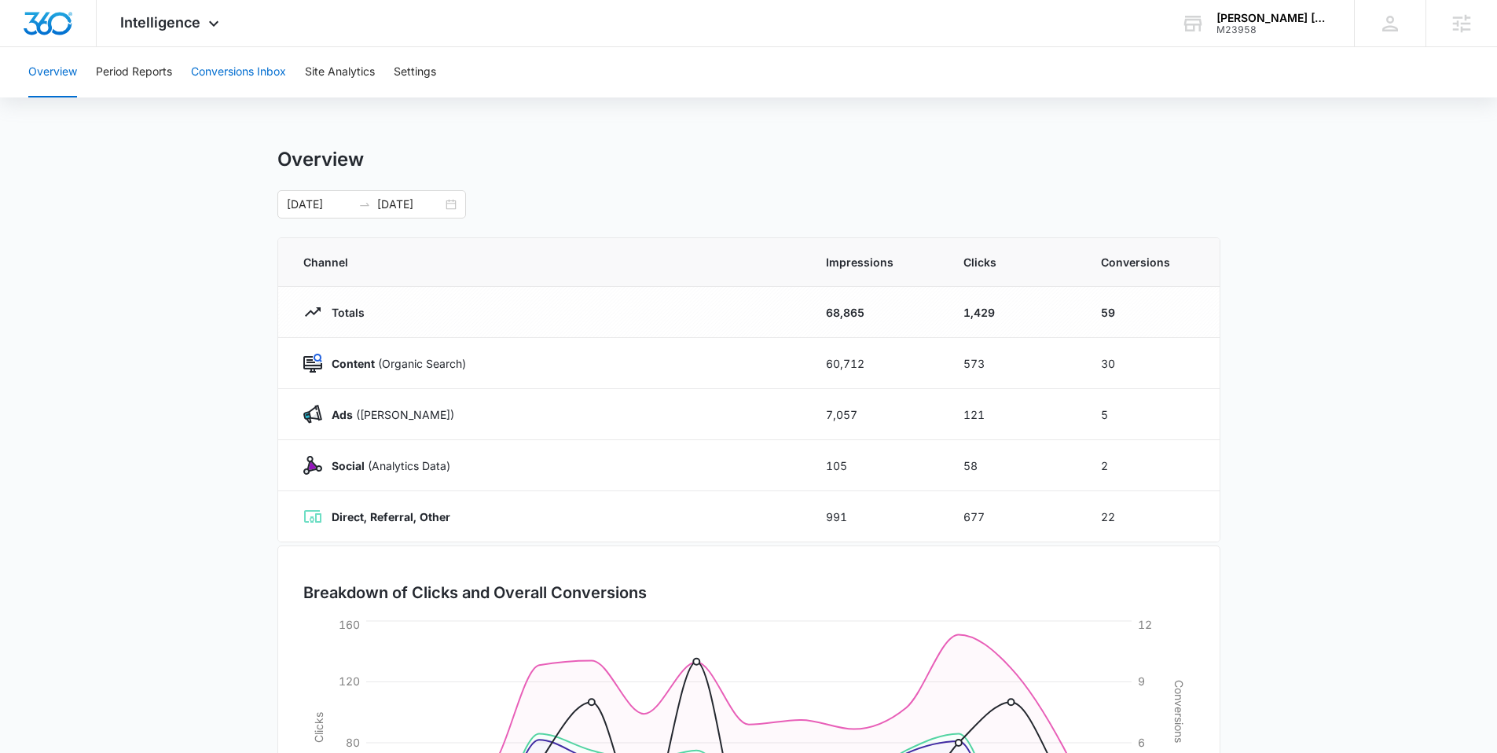
click at [212, 72] on button "Conversions Inbox" at bounding box center [238, 72] width 95 height 50
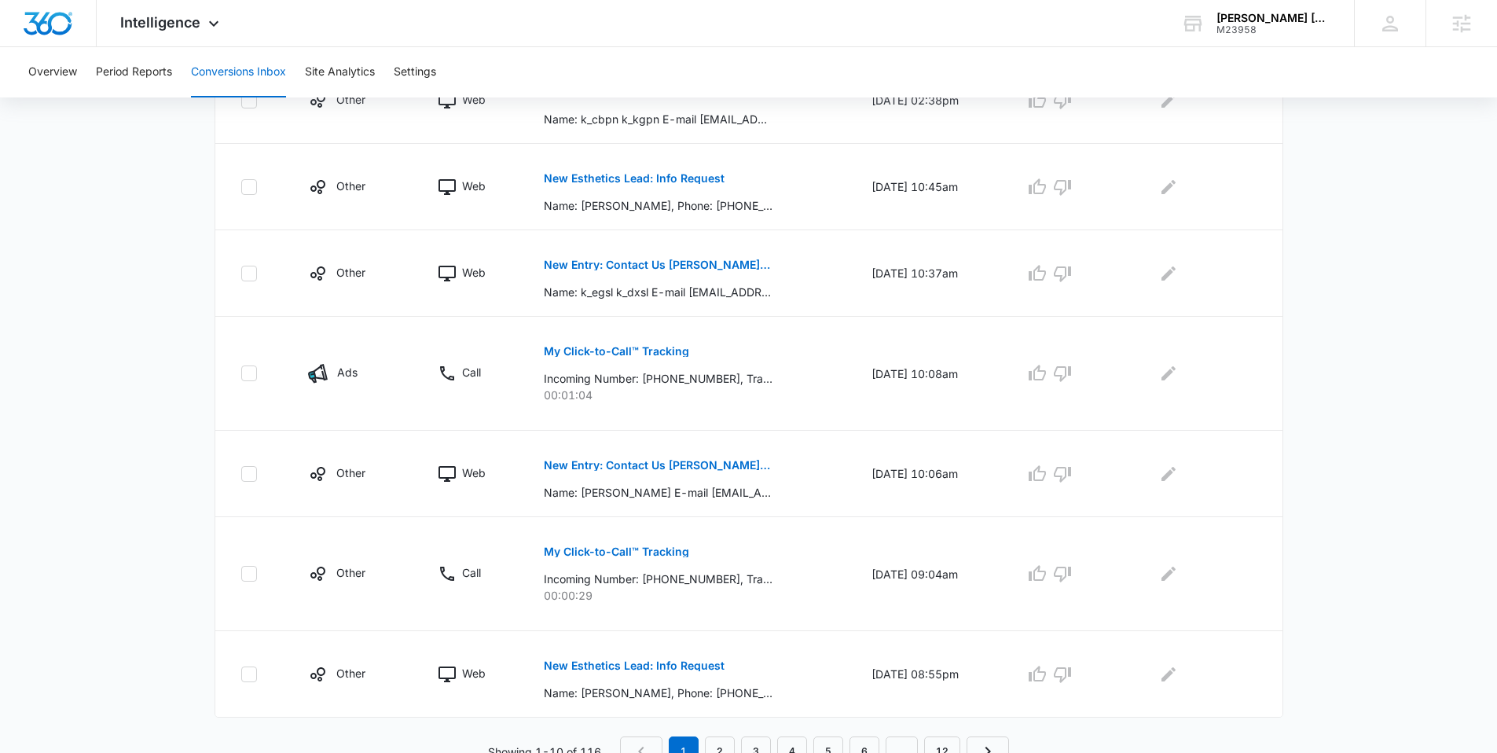
scroll to position [711, 0]
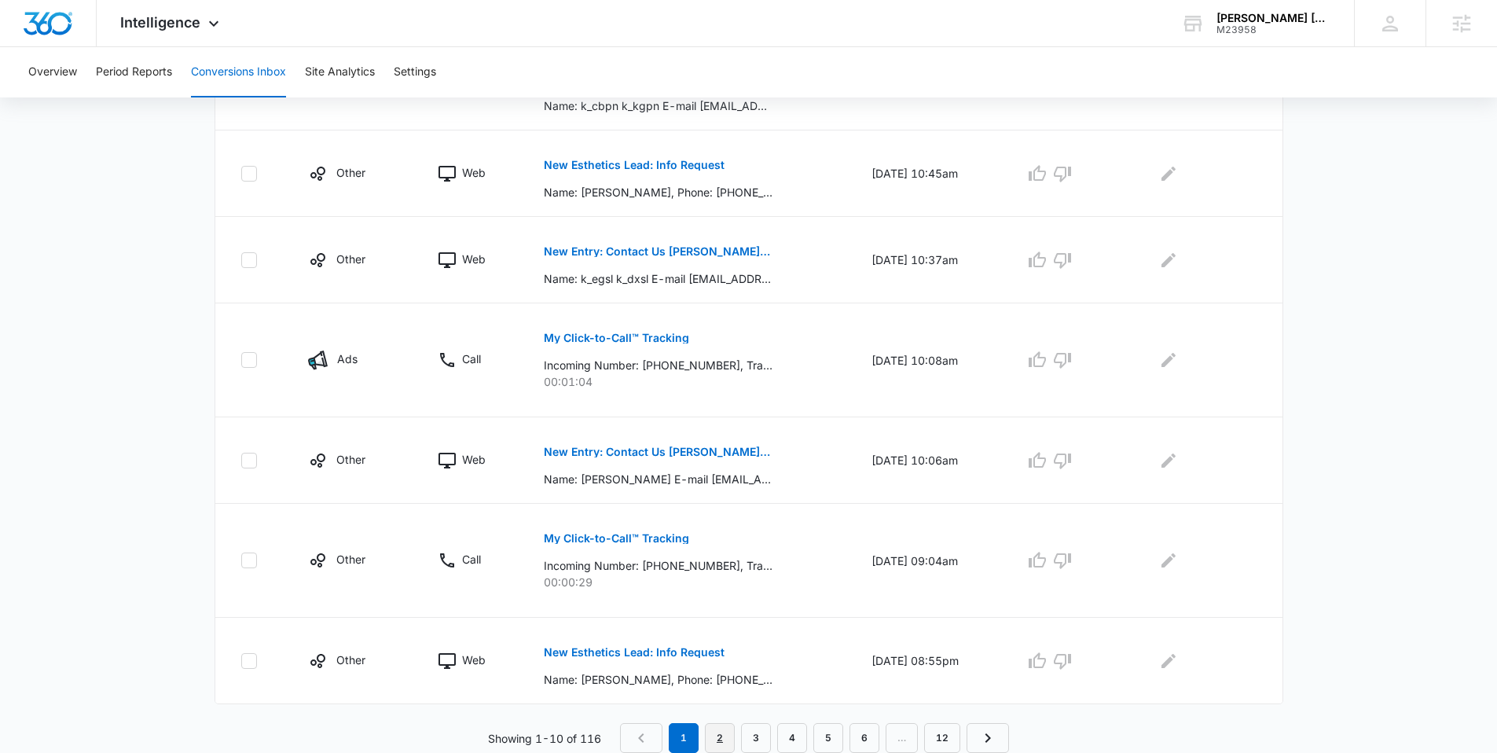
click at [722, 734] on link "2" at bounding box center [720, 738] width 30 height 30
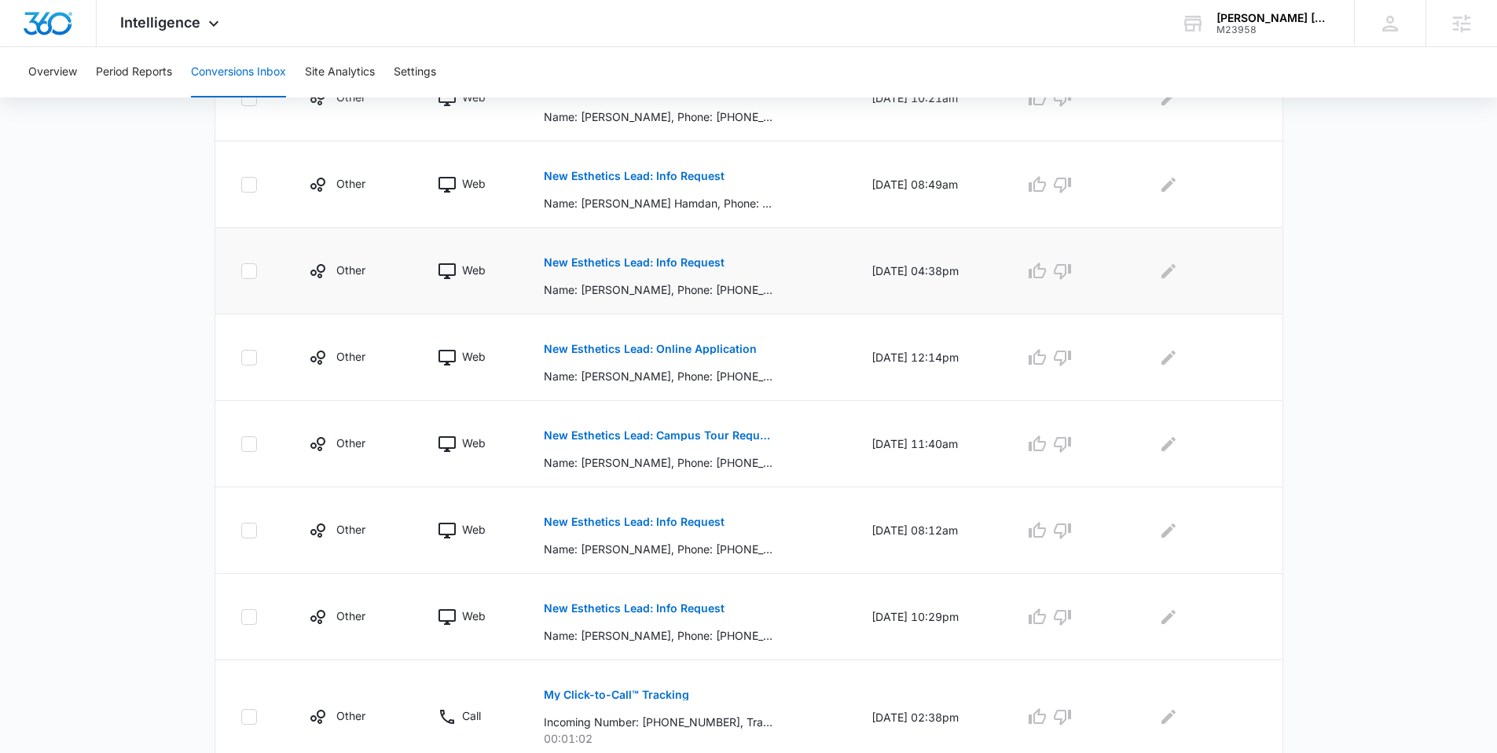
scroll to position [515, 0]
